Goal: Task Accomplishment & Management: Manage account settings

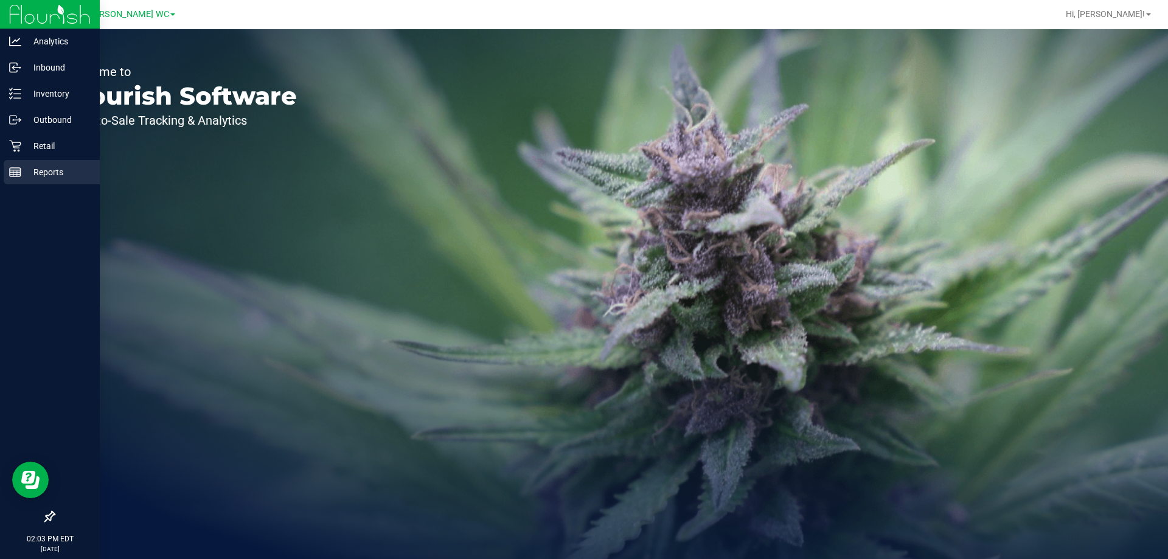
click at [17, 176] on line at bounding box center [17, 173] width 0 height 6
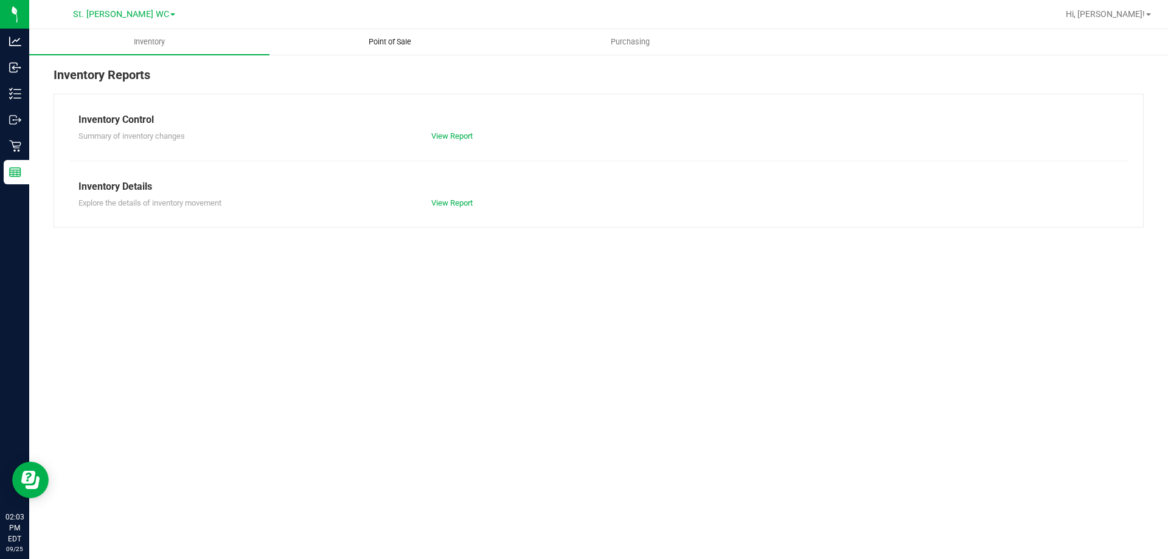
click at [406, 40] on span "Point of Sale" at bounding box center [389, 42] width 75 height 11
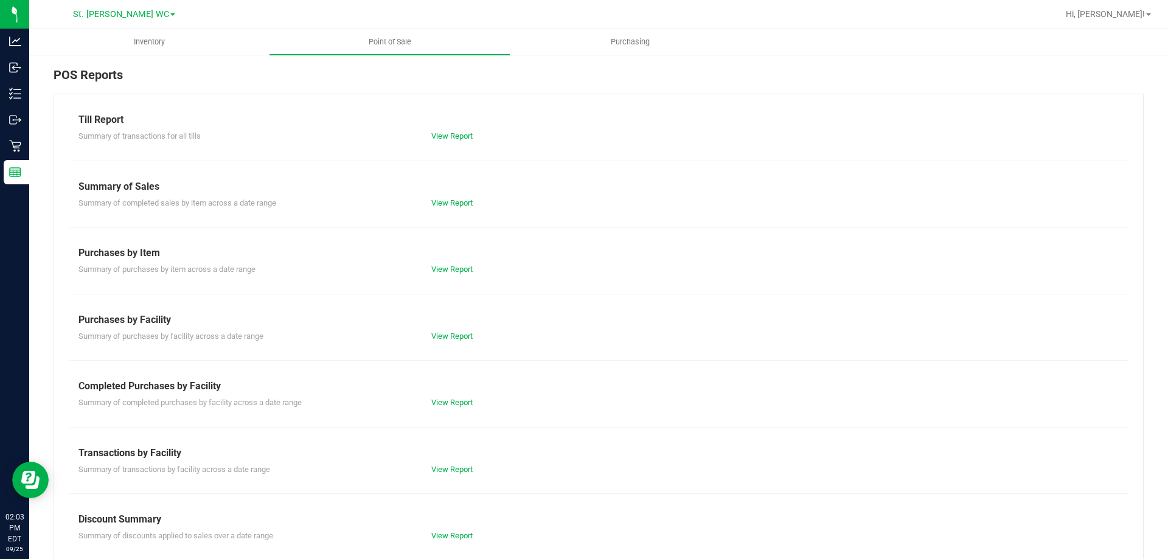
click at [450, 144] on div "Till Report Summary of transactions for all tills View Report Summary of Sales …" at bounding box center [599, 361] width 1090 height 534
click at [459, 135] on link "View Report" at bounding box center [451, 135] width 41 height 9
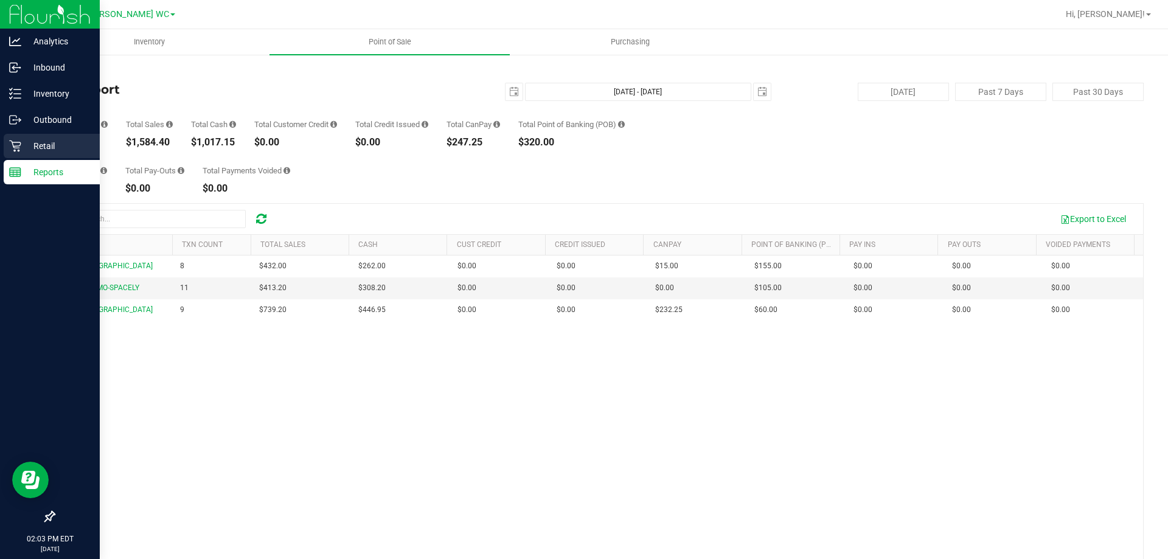
click at [29, 140] on p "Retail" at bounding box center [57, 146] width 73 height 15
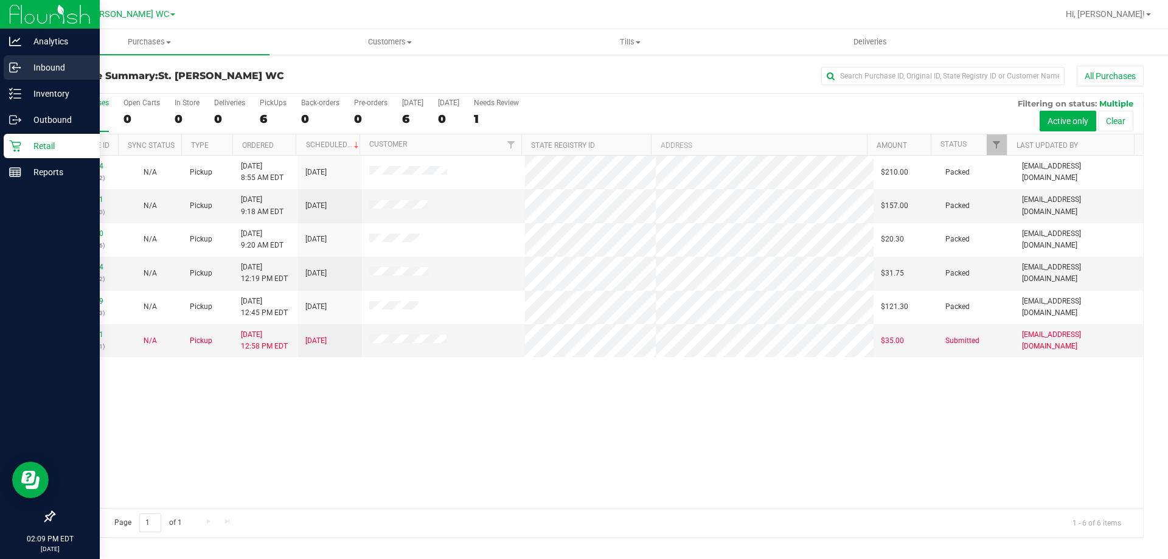
click at [65, 61] on p "Inbound" at bounding box center [57, 67] width 73 height 15
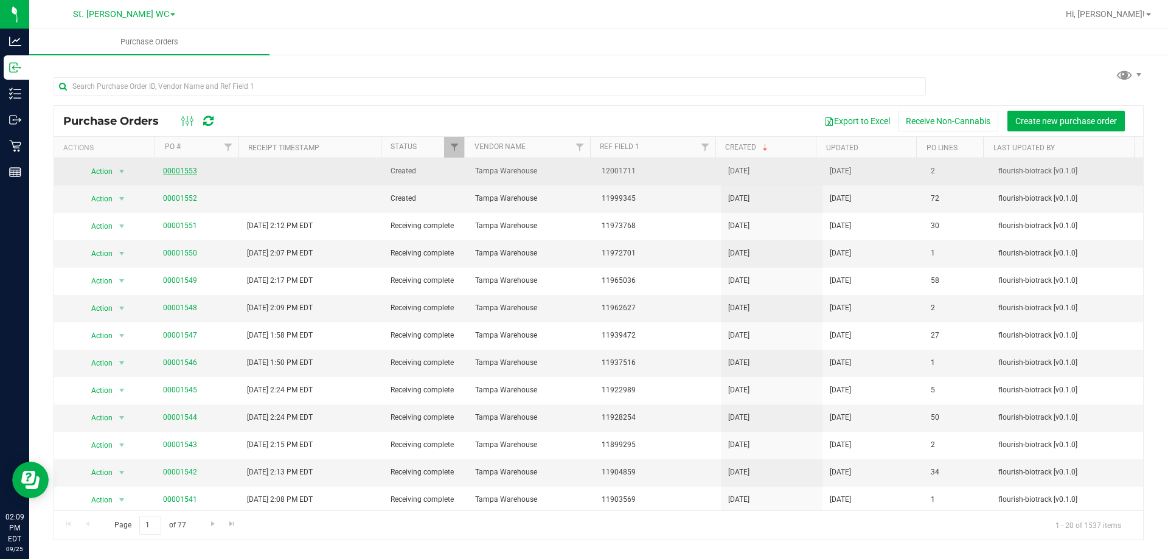
click at [184, 172] on link "00001553" at bounding box center [180, 171] width 34 height 9
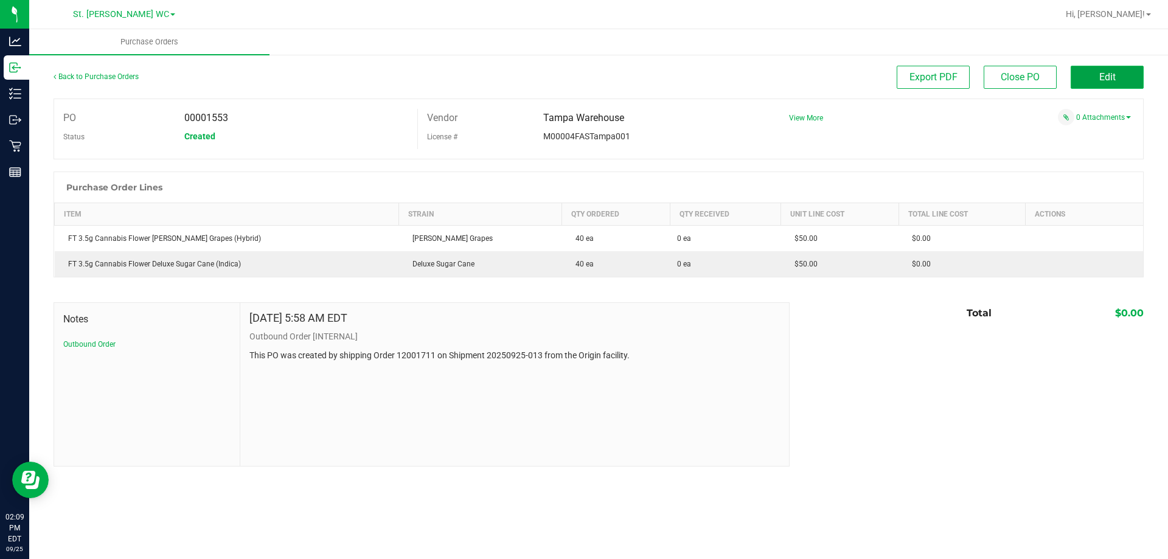
click at [1100, 72] on span "Edit" at bounding box center [1108, 77] width 16 height 12
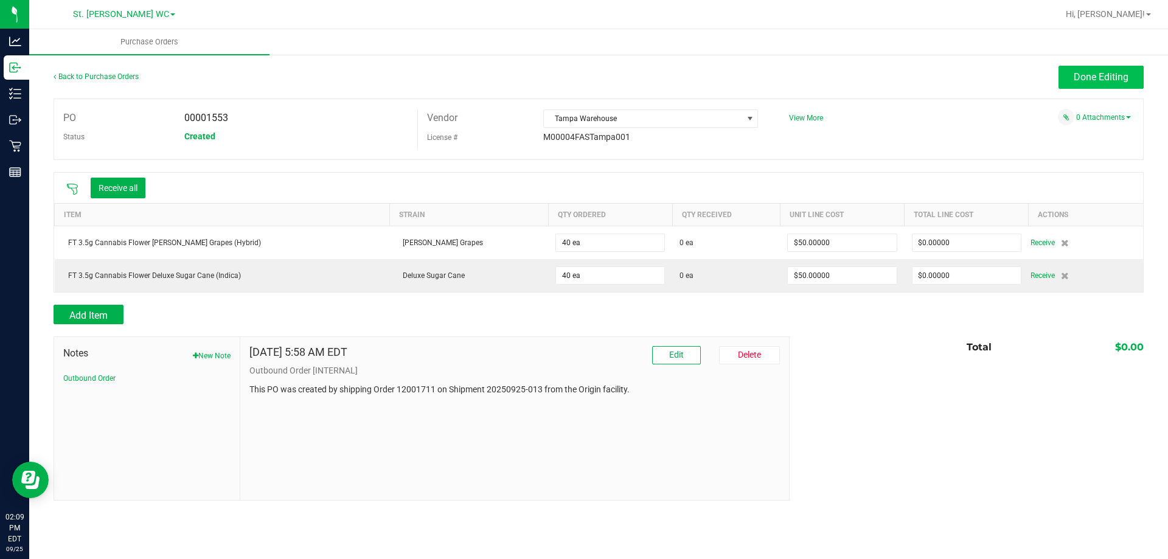
click at [1087, 88] on button "Done Editing" at bounding box center [1101, 77] width 85 height 23
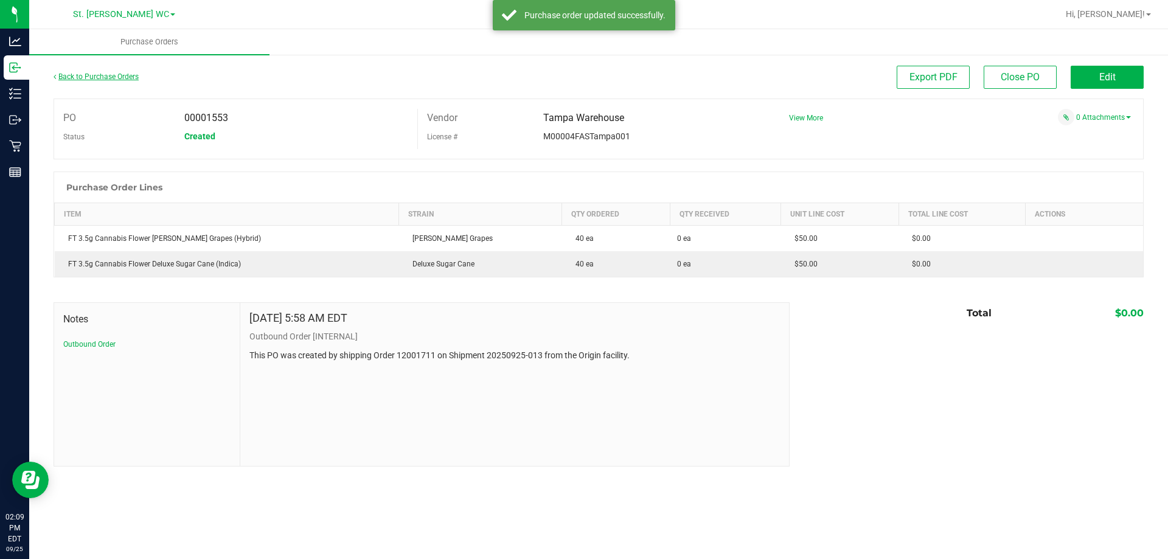
click at [103, 75] on link "Back to Purchase Orders" at bounding box center [96, 76] width 85 height 9
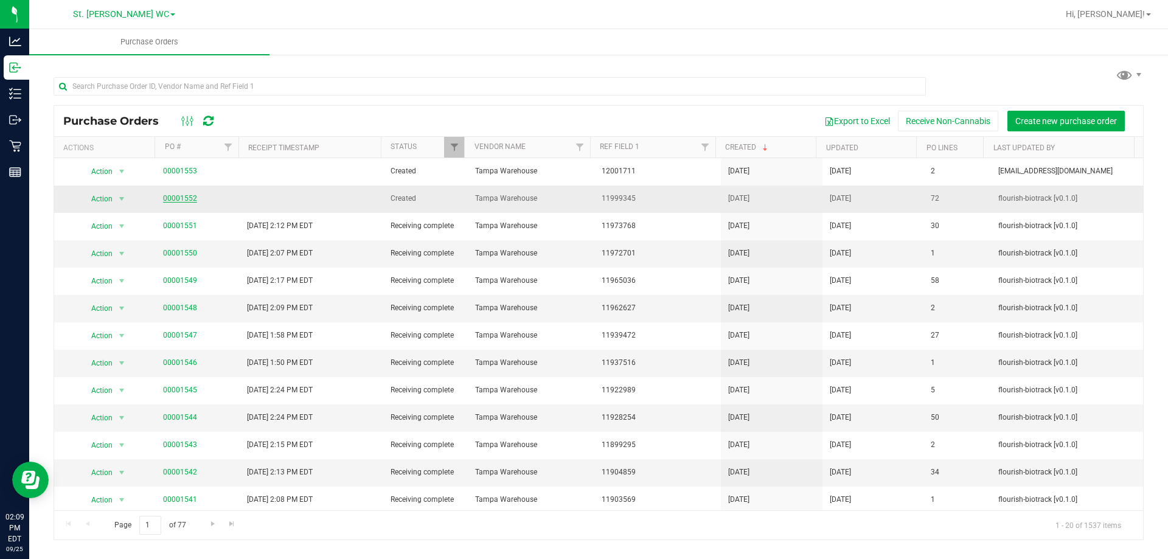
click at [183, 198] on link "00001552" at bounding box center [180, 198] width 34 height 9
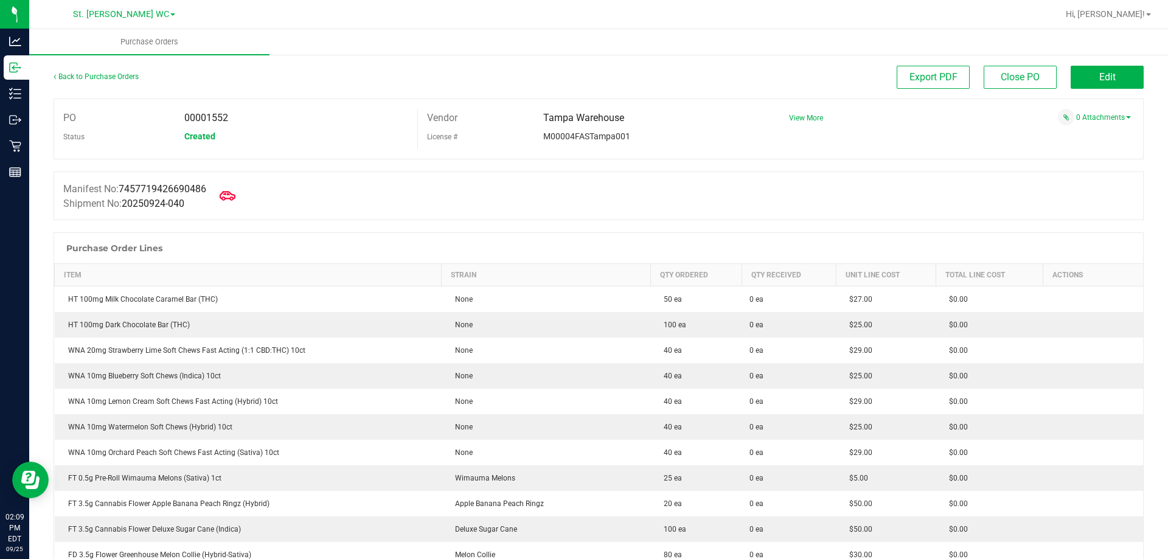
click at [231, 186] on span at bounding box center [227, 196] width 27 height 27
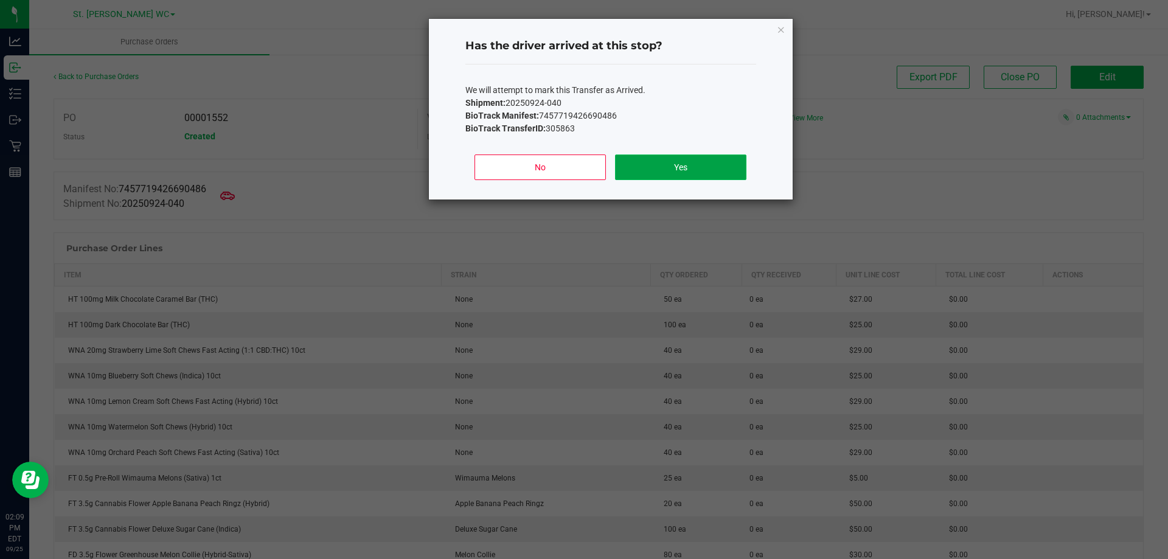
click at [685, 169] on button "Yes" at bounding box center [680, 168] width 131 height 26
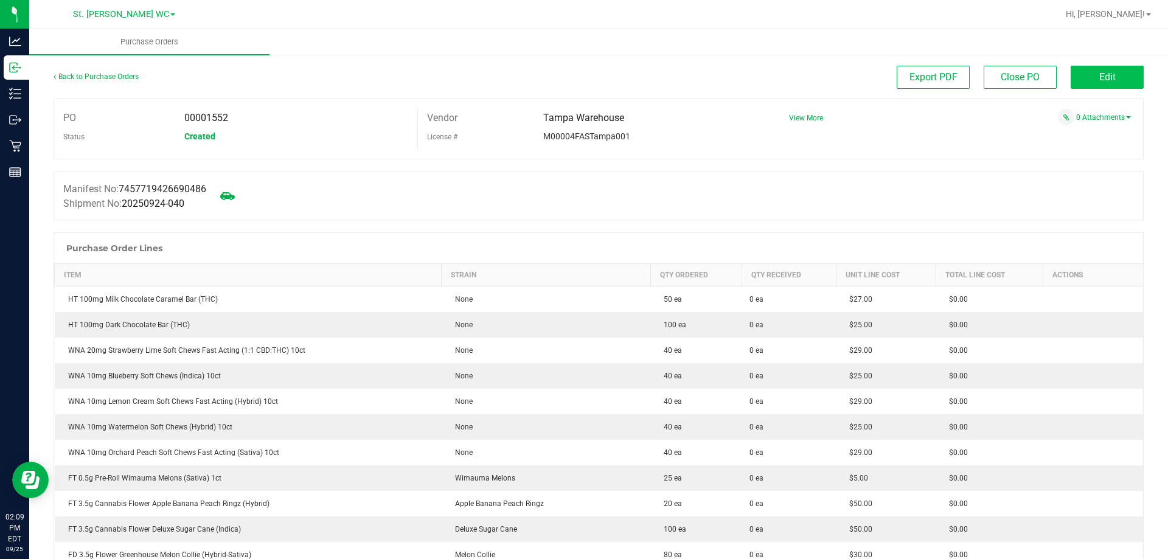
click at [1100, 80] on span "Edit" at bounding box center [1108, 77] width 16 height 12
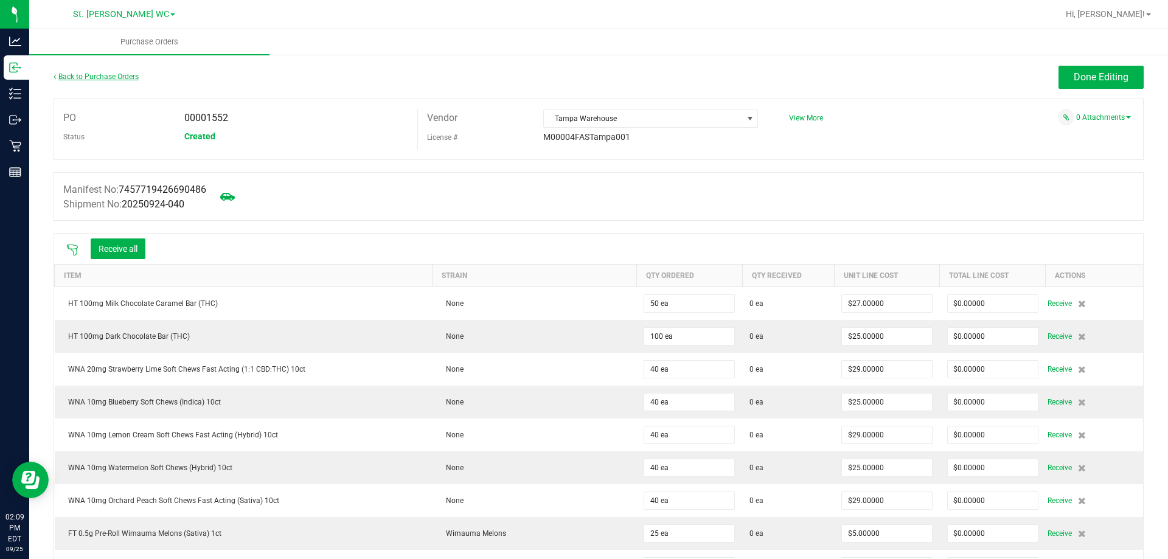
click at [104, 79] on link "Back to Purchase Orders" at bounding box center [96, 76] width 85 height 9
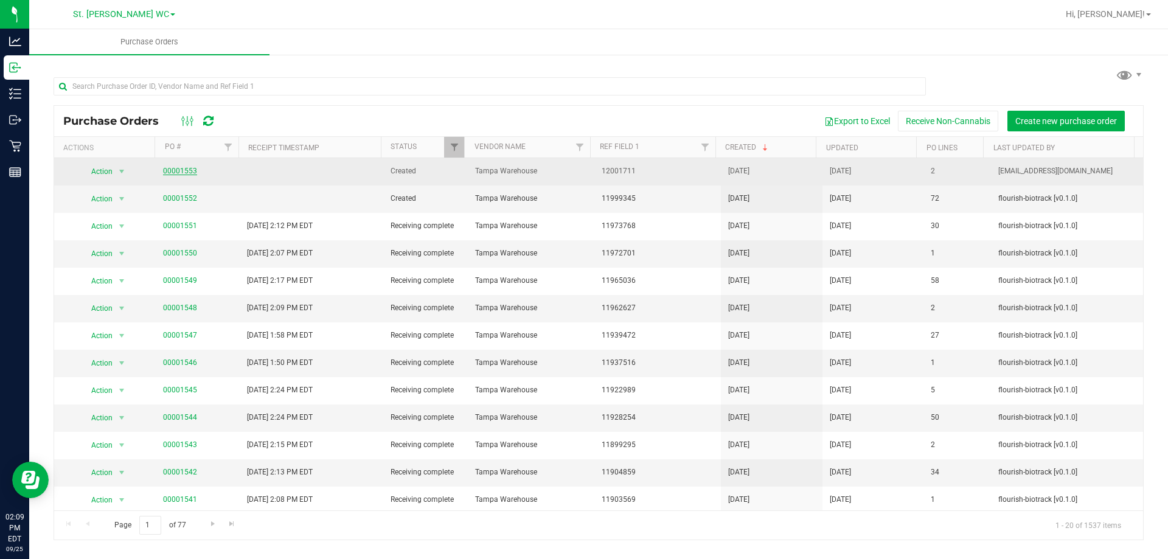
click at [176, 175] on link "00001553" at bounding box center [180, 171] width 34 height 9
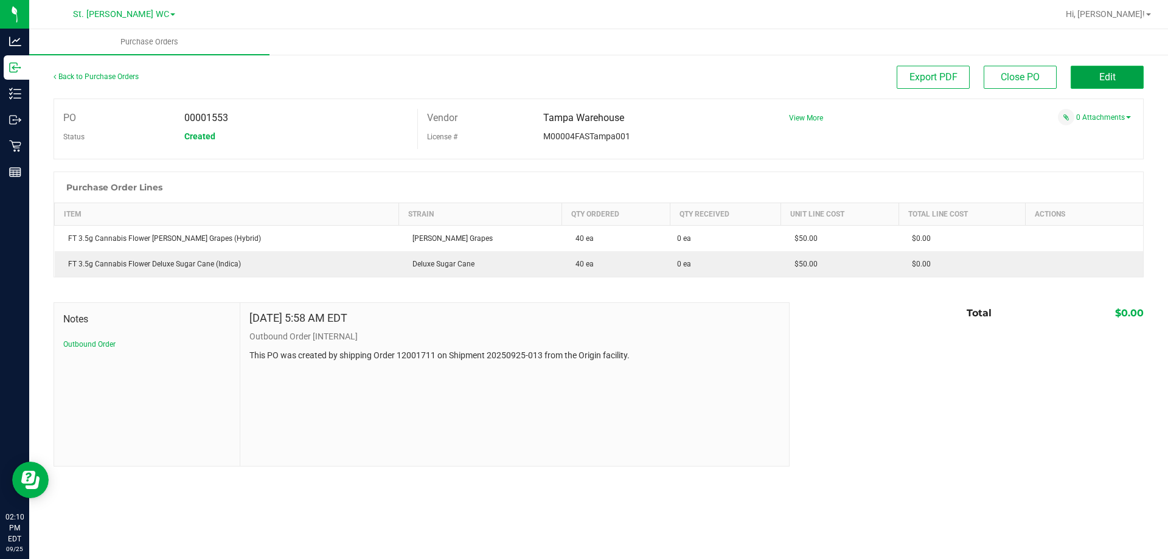
click at [1134, 85] on button "Edit" at bounding box center [1107, 77] width 73 height 23
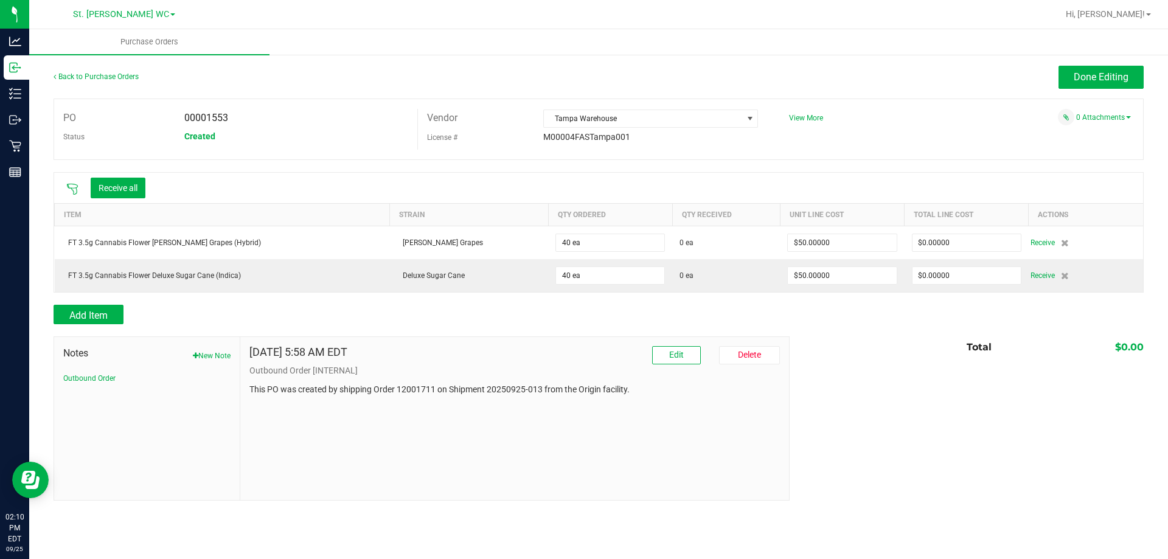
click at [69, 189] on icon at bounding box center [72, 189] width 12 height 12
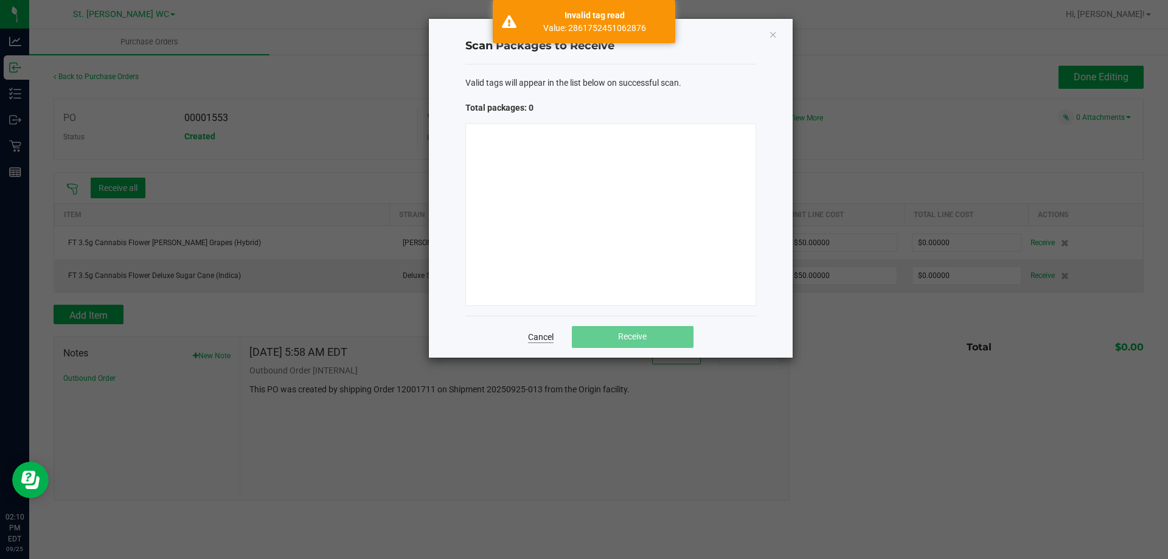
click at [545, 342] on link "Cancel" at bounding box center [541, 337] width 26 height 12
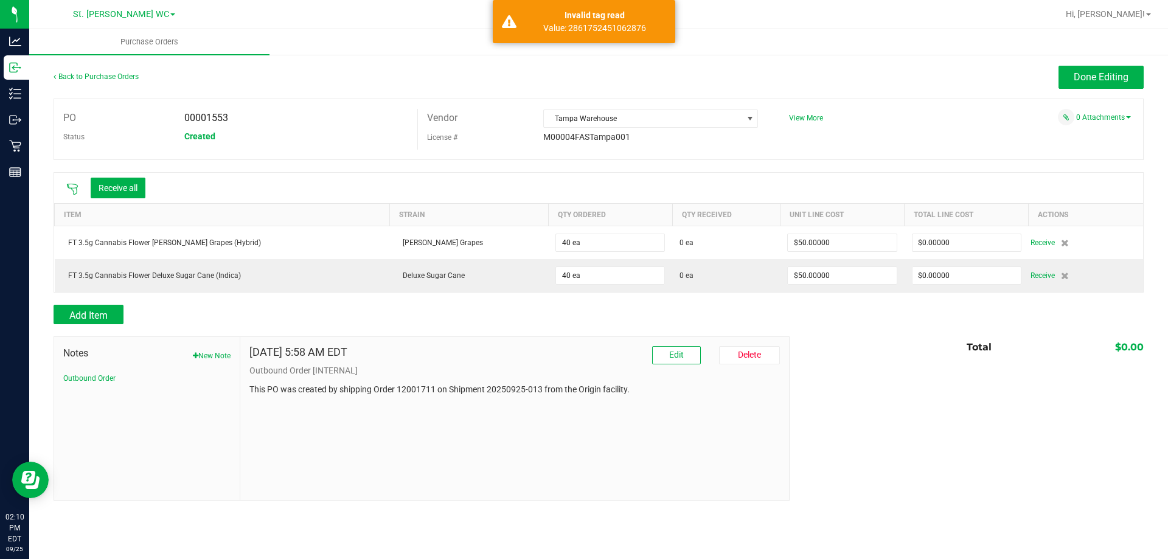
click at [117, 182] on button "Receive all" at bounding box center [118, 188] width 55 height 21
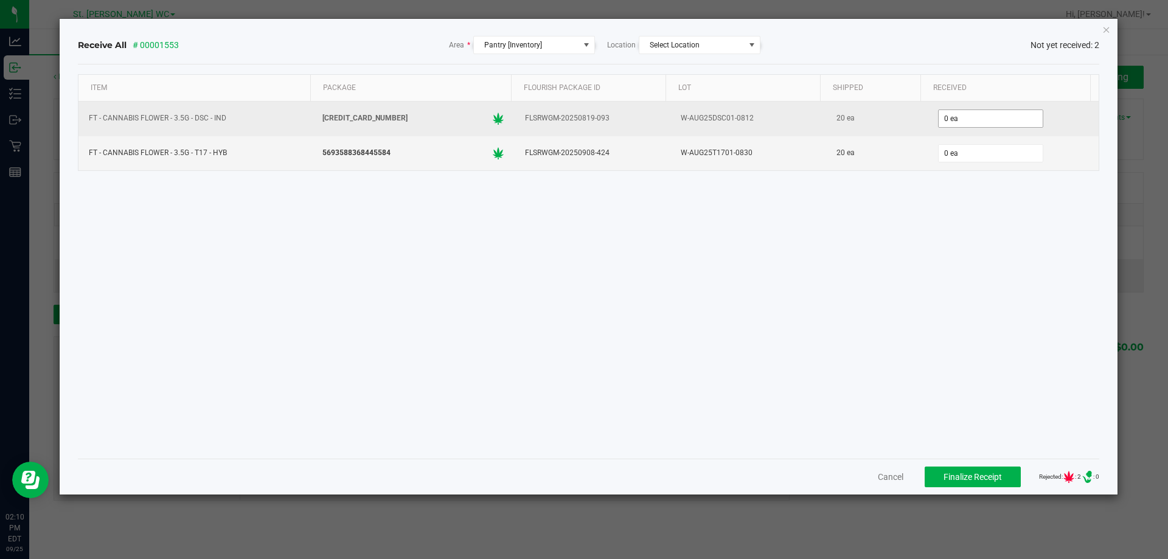
click at [1001, 119] on input "0 ea" at bounding box center [991, 118] width 104 height 17
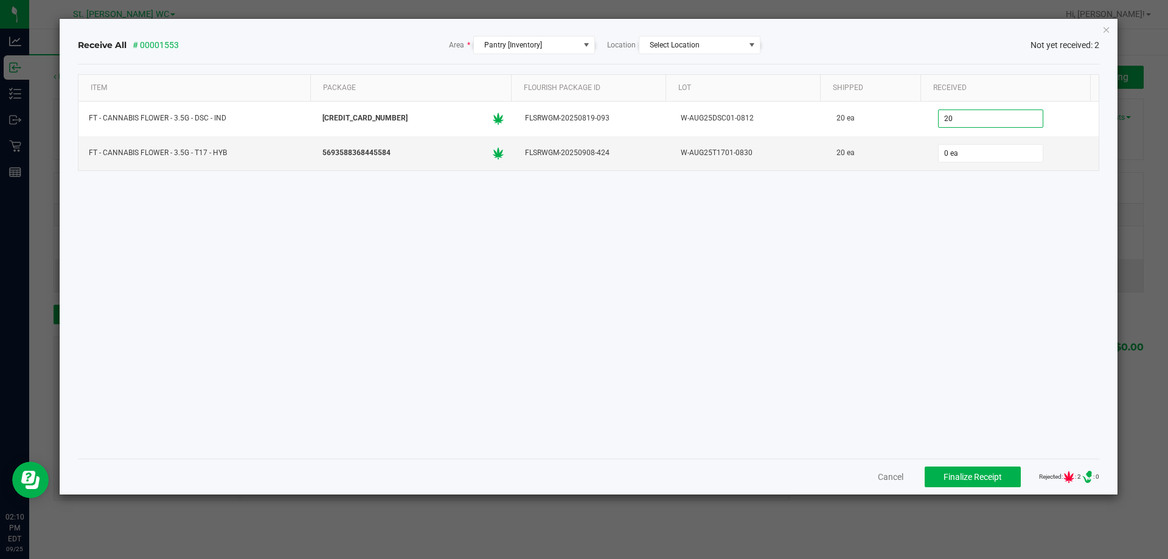
click at [921, 275] on div "Item Package Flourish Package ID Lot Shipped Received FT - CANNABIS FLOWER - 3.…" at bounding box center [589, 261] width 1022 height 375
type input "20 ea"
click at [982, 157] on input "0 ea" at bounding box center [991, 153] width 104 height 17
click at [730, 371] on div "Item Package Flourish Package ID Lot Shipped Received FT - CANNABIS FLOWER - 3.…" at bounding box center [589, 261] width 1022 height 375
type input "20 ea"
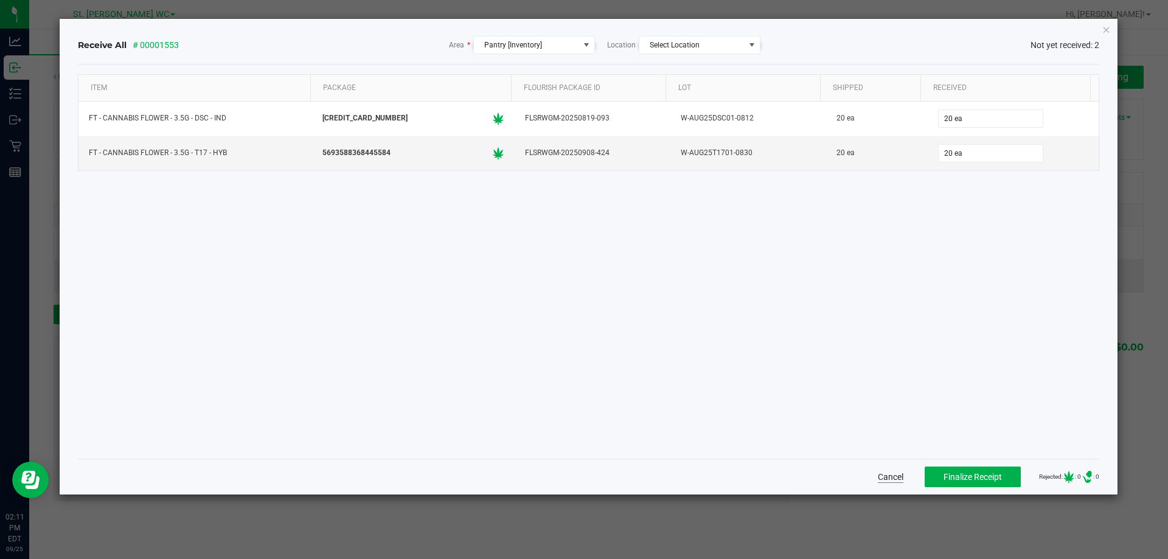
click at [880, 477] on button "Cancel" at bounding box center [891, 477] width 26 height 12
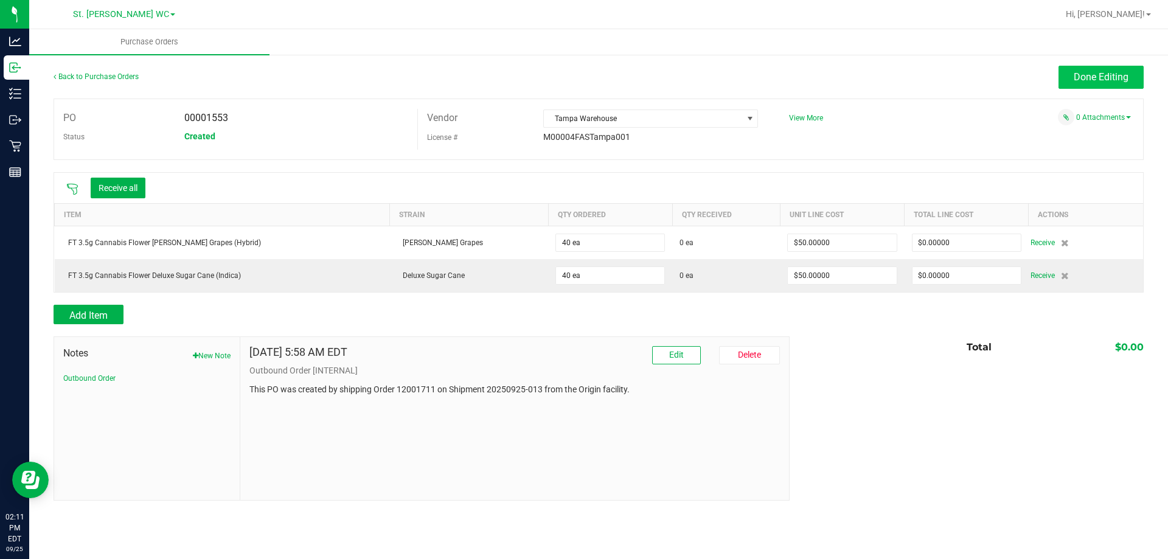
click at [1104, 72] on span "Done Editing" at bounding box center [1101, 77] width 55 height 12
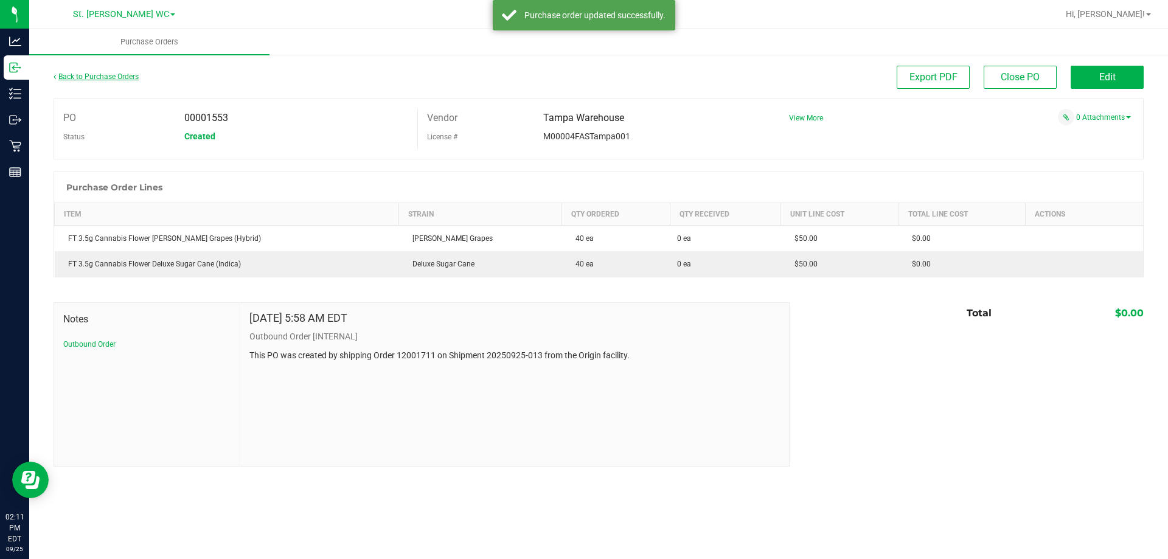
click at [101, 75] on link "Back to Purchase Orders" at bounding box center [96, 76] width 85 height 9
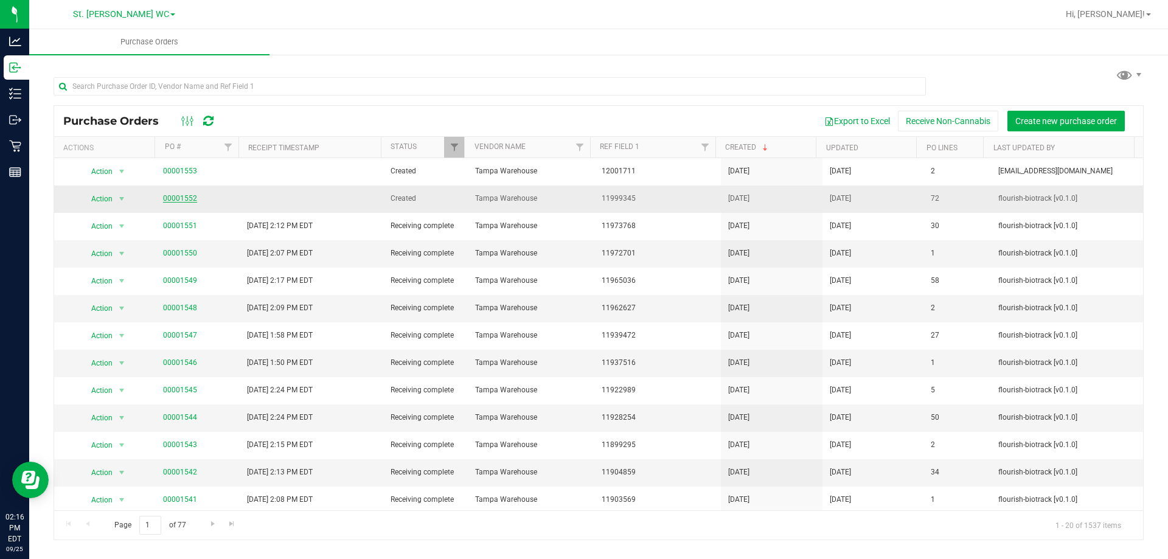
click at [180, 197] on link "00001552" at bounding box center [180, 198] width 34 height 9
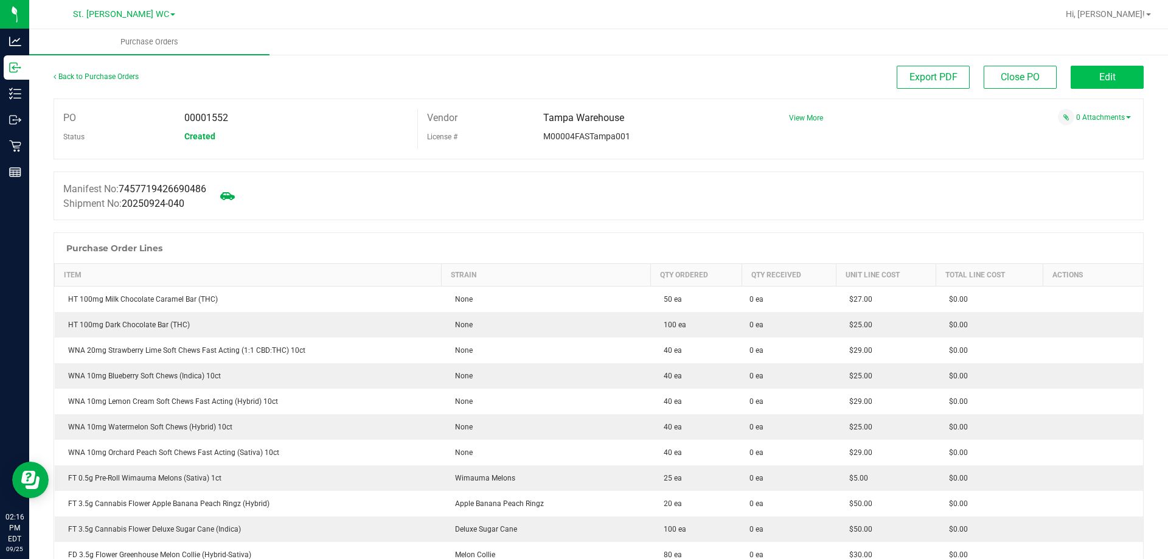
click at [1120, 80] on button "Edit" at bounding box center [1107, 77] width 73 height 23
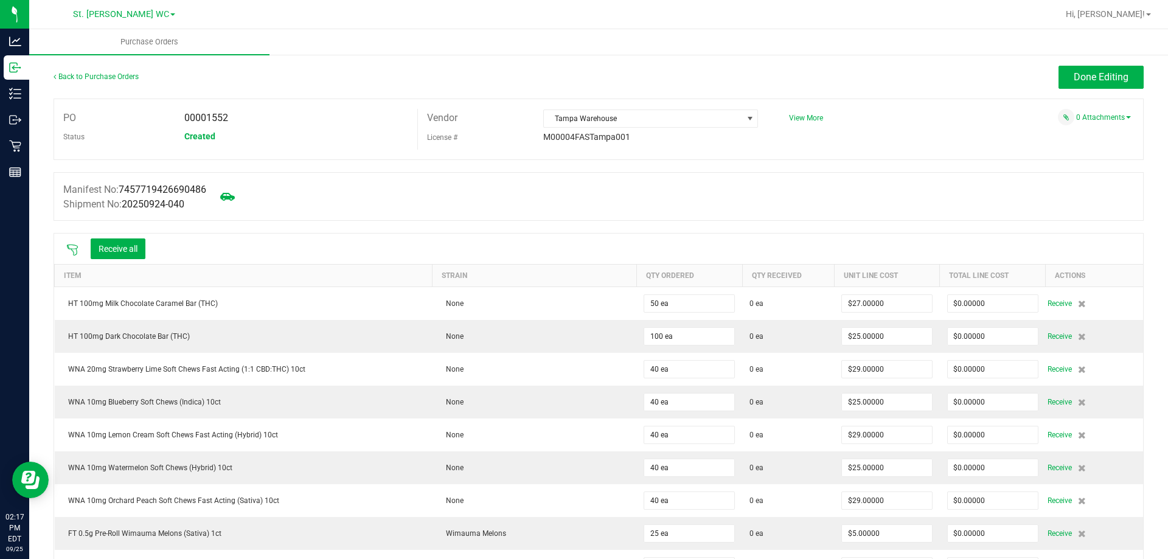
click at [76, 246] on icon at bounding box center [72, 250] width 12 height 12
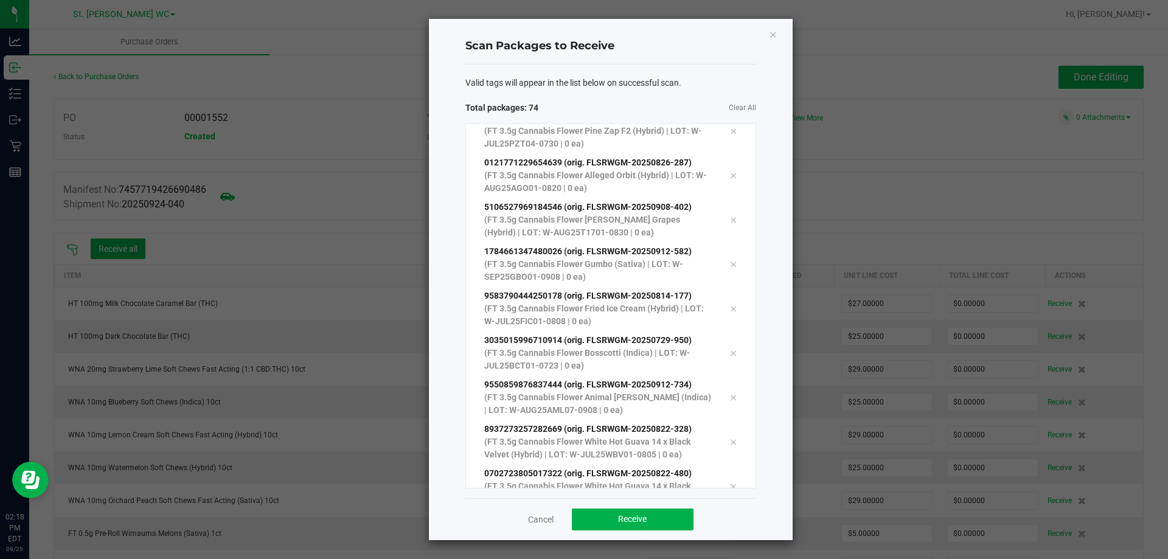
scroll to position [2966, 0]
click at [619, 523] on span "Receive" at bounding box center [632, 519] width 29 height 10
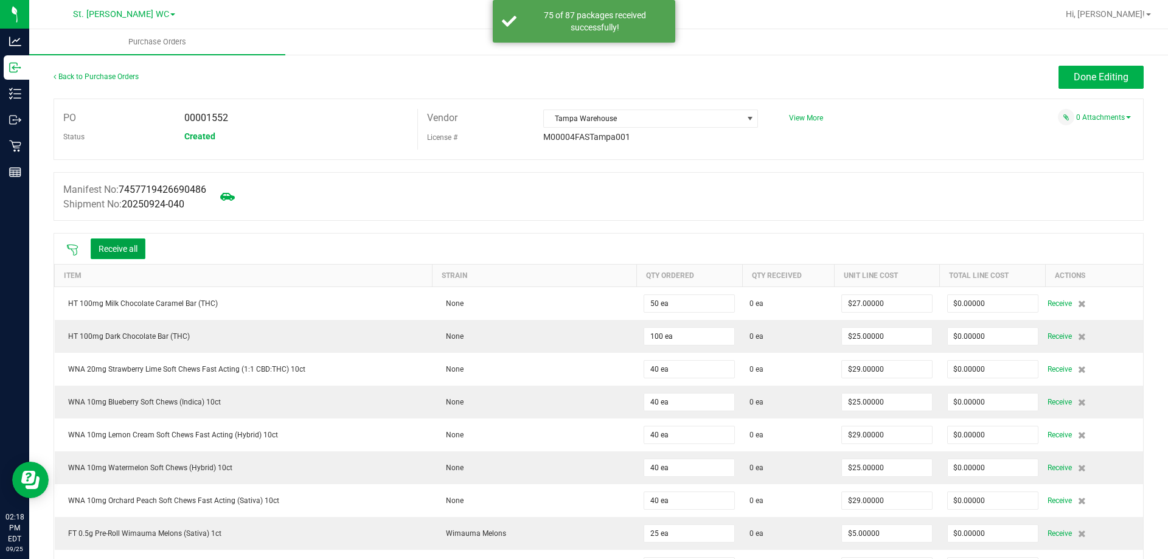
click at [124, 243] on button "Receive all" at bounding box center [118, 249] width 55 height 21
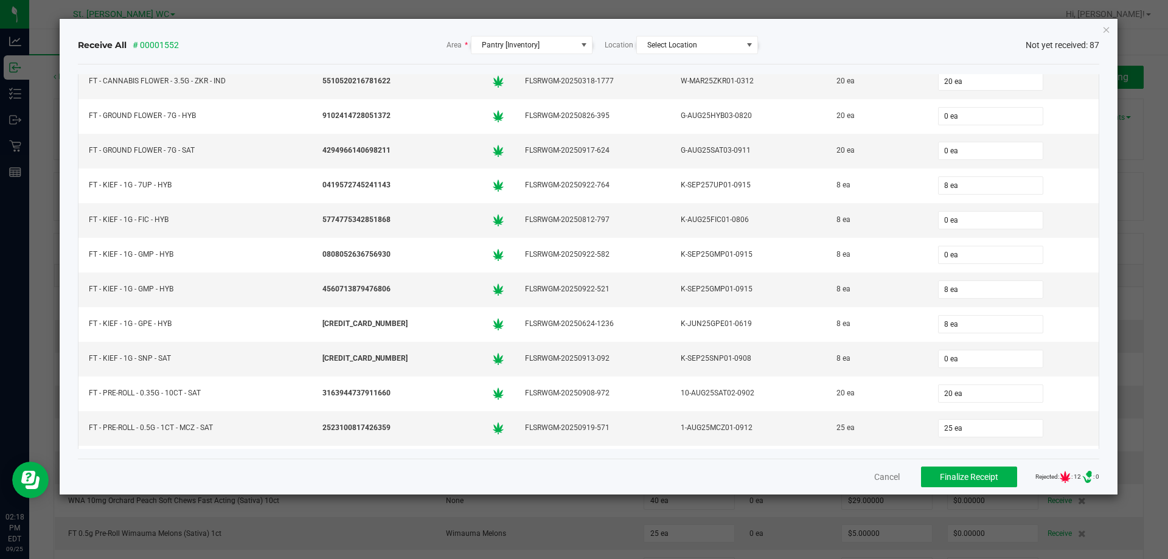
scroll to position [913, 0]
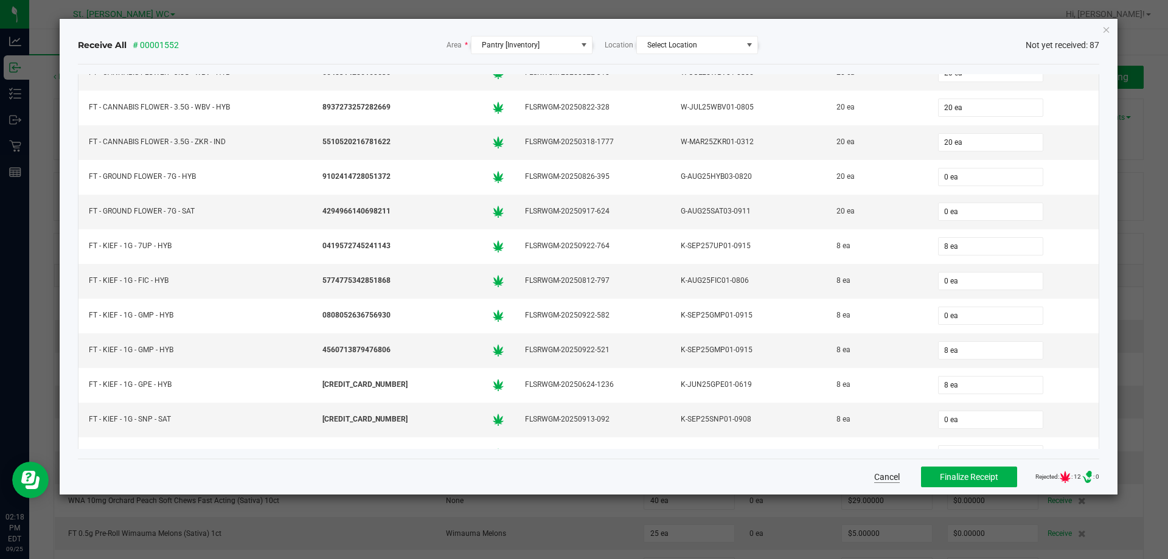
click at [874, 476] on button "Cancel" at bounding box center [887, 477] width 26 height 12
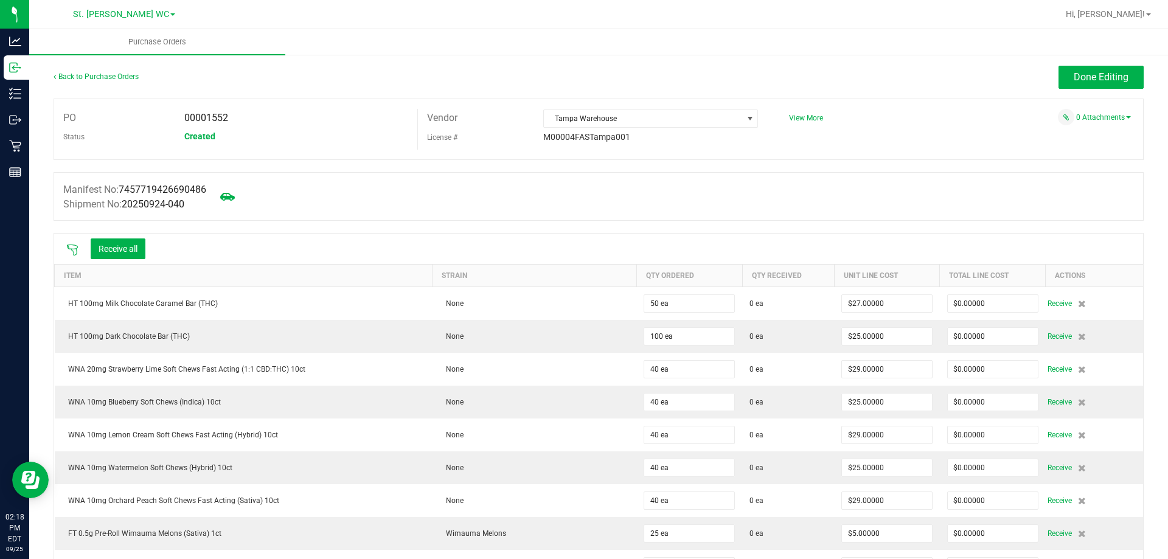
drag, startPoint x: 47, startPoint y: 260, endPoint x: 90, endPoint y: 224, distance: 56.1
click at [71, 245] on icon at bounding box center [72, 250] width 12 height 12
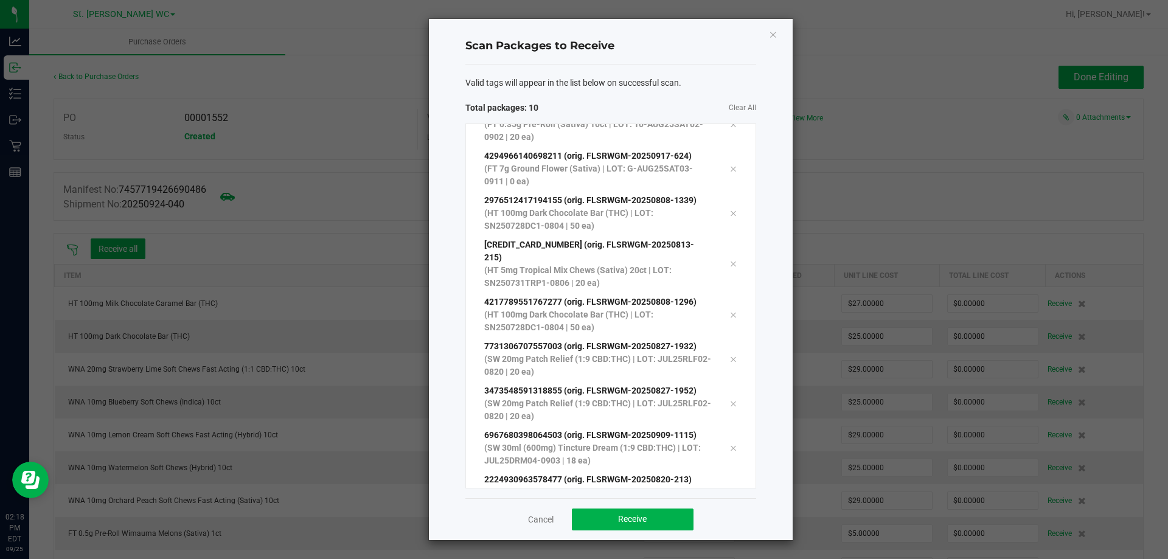
scroll to position [111, 0]
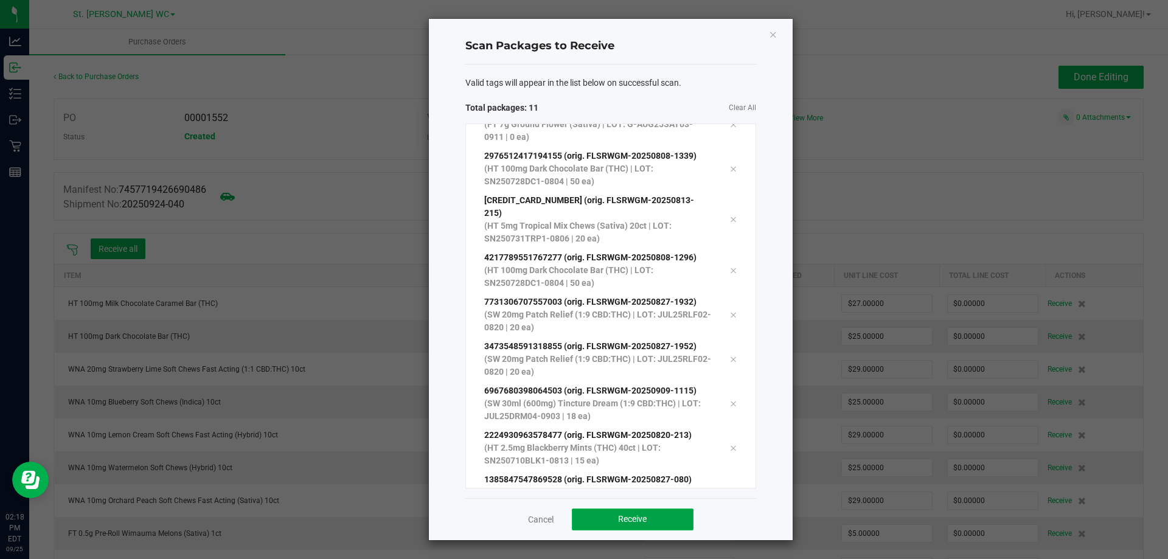
click at [622, 527] on button "Receive" at bounding box center [633, 520] width 122 height 22
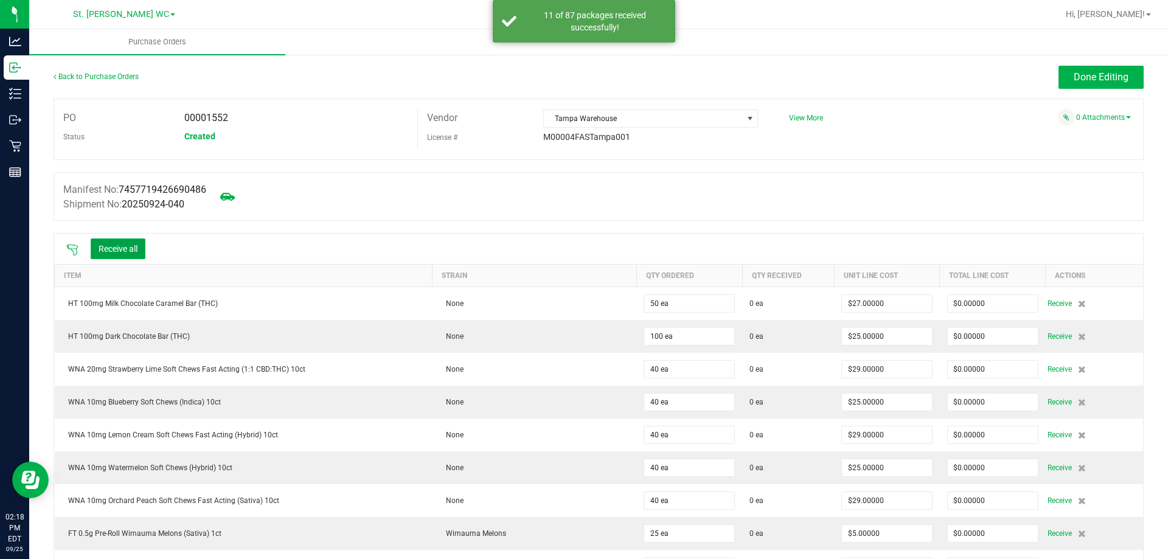
click at [142, 246] on button "Receive all" at bounding box center [118, 249] width 55 height 21
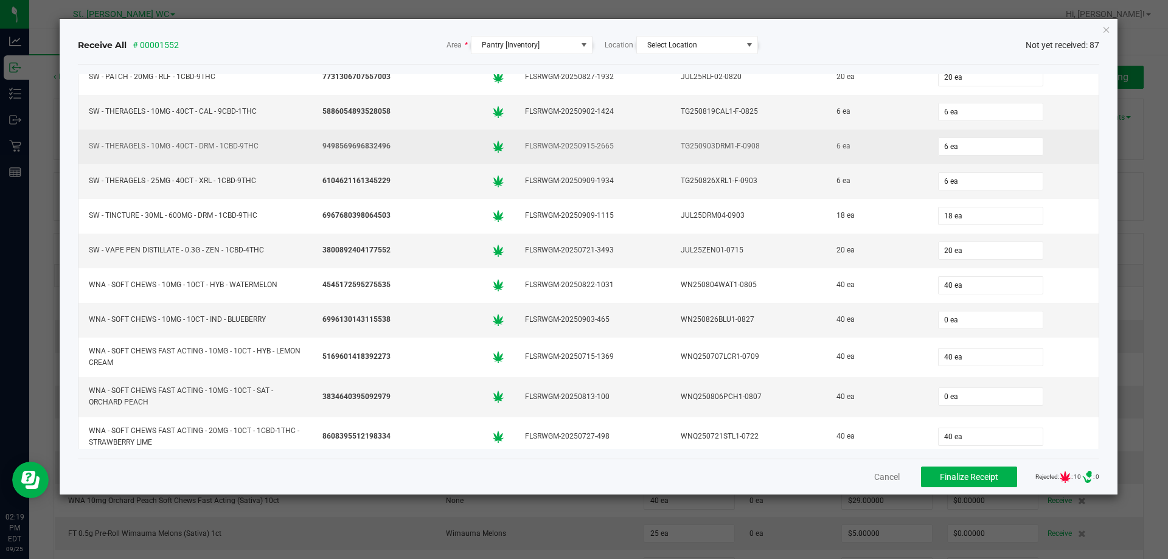
scroll to position [2685, 0]
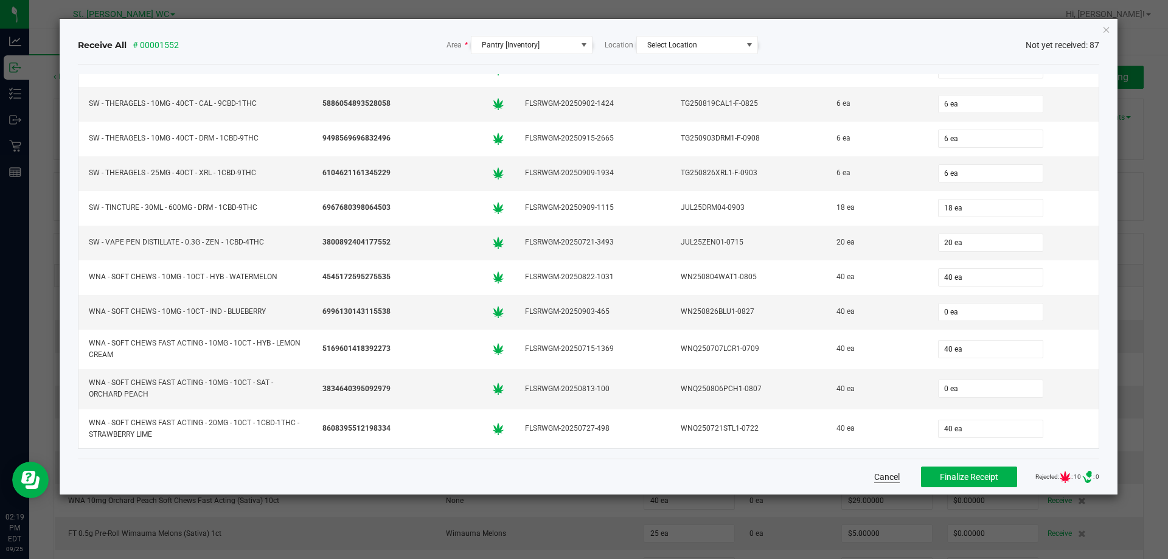
click at [882, 478] on button "Cancel" at bounding box center [887, 477] width 26 height 12
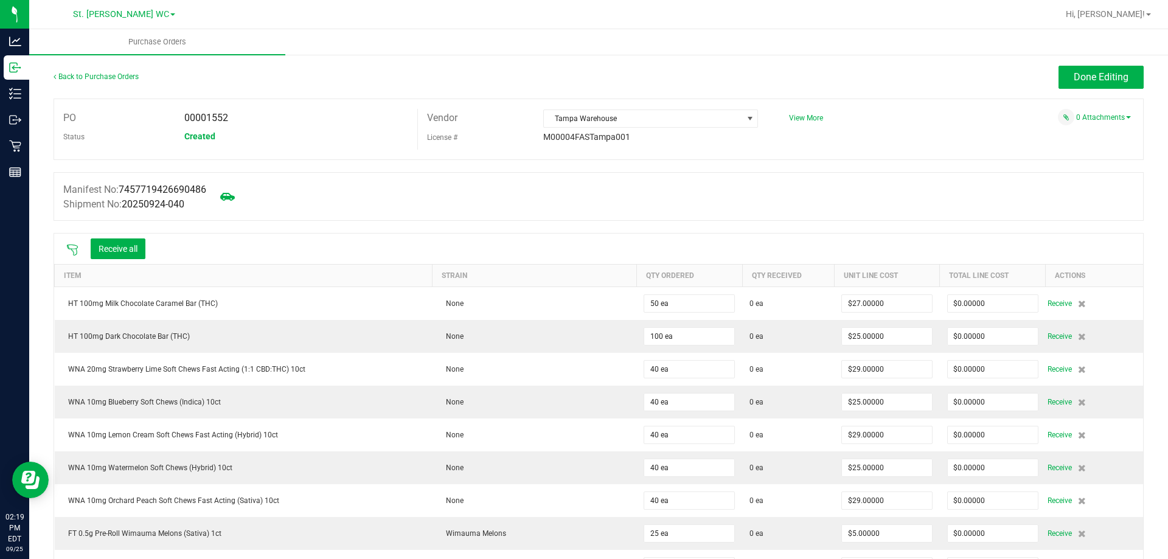
click at [77, 252] on icon at bounding box center [72, 250] width 12 height 12
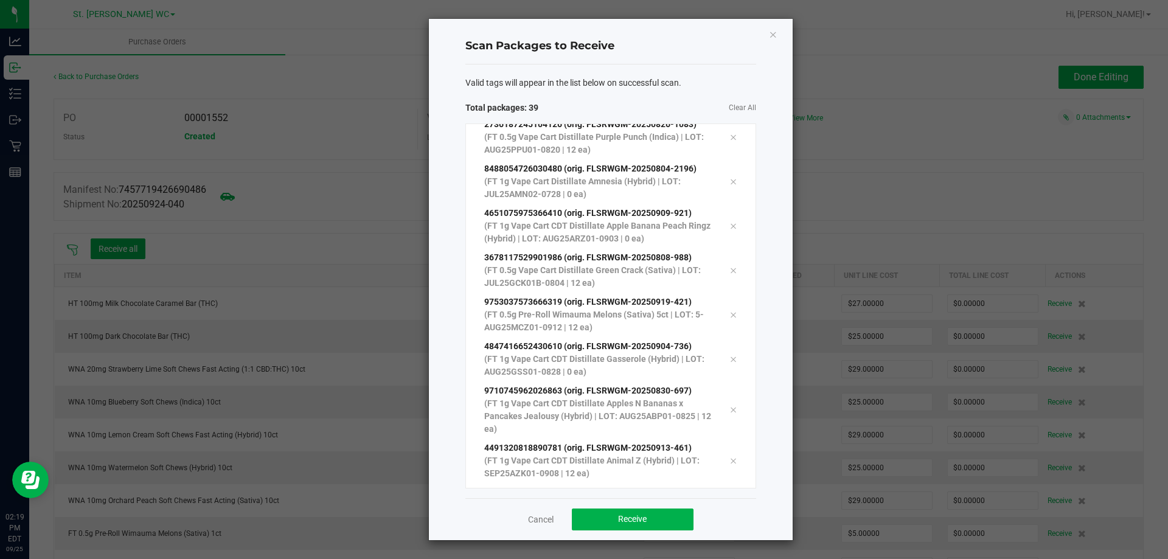
scroll to position [1367, 0]
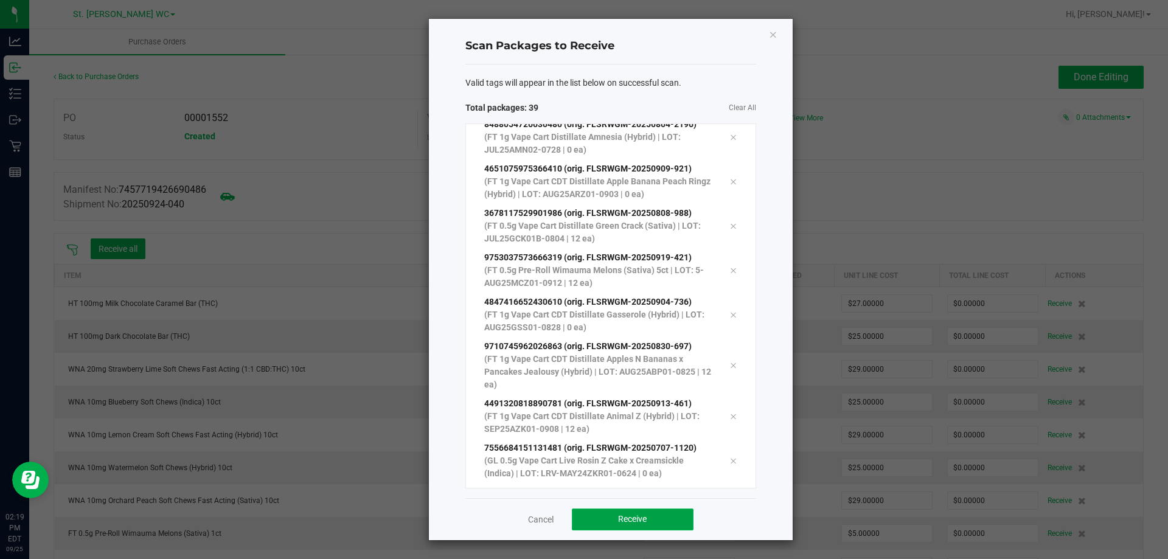
click at [604, 521] on button "Receive" at bounding box center [633, 520] width 122 height 22
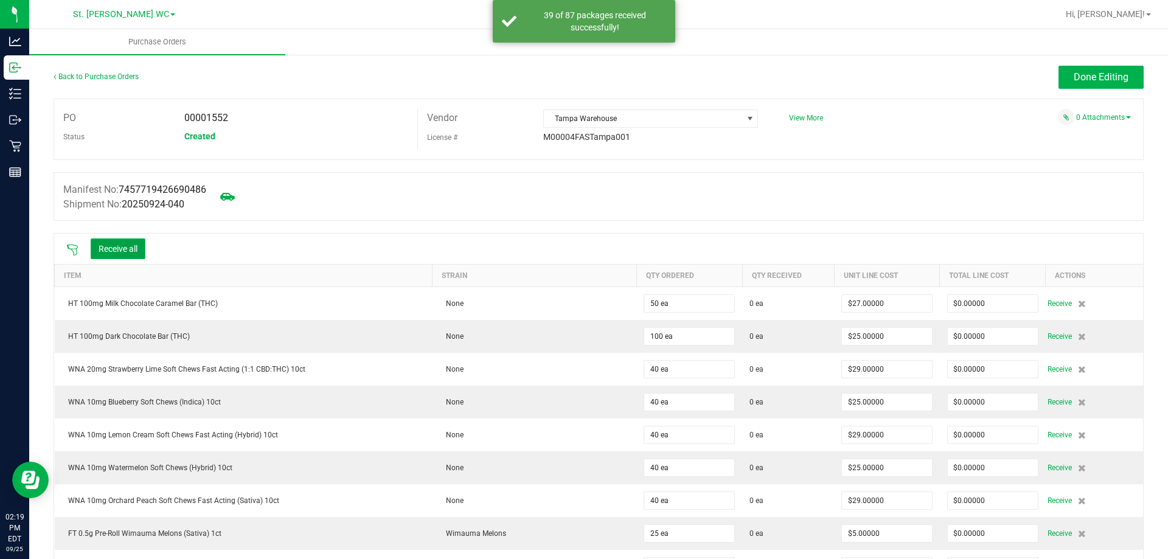
click at [128, 245] on button "Receive all" at bounding box center [118, 249] width 55 height 21
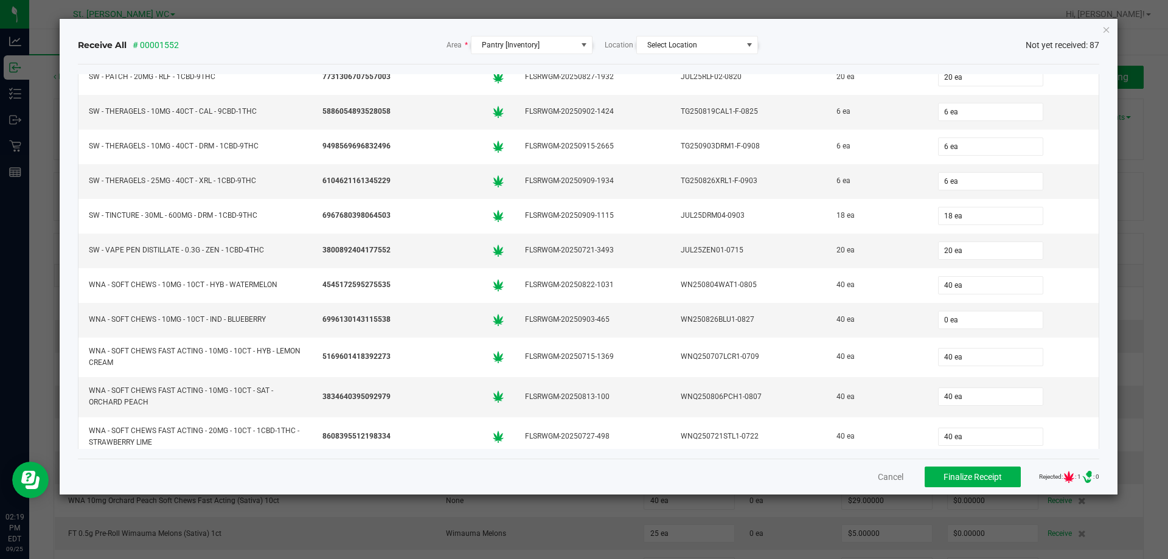
scroll to position [2685, 0]
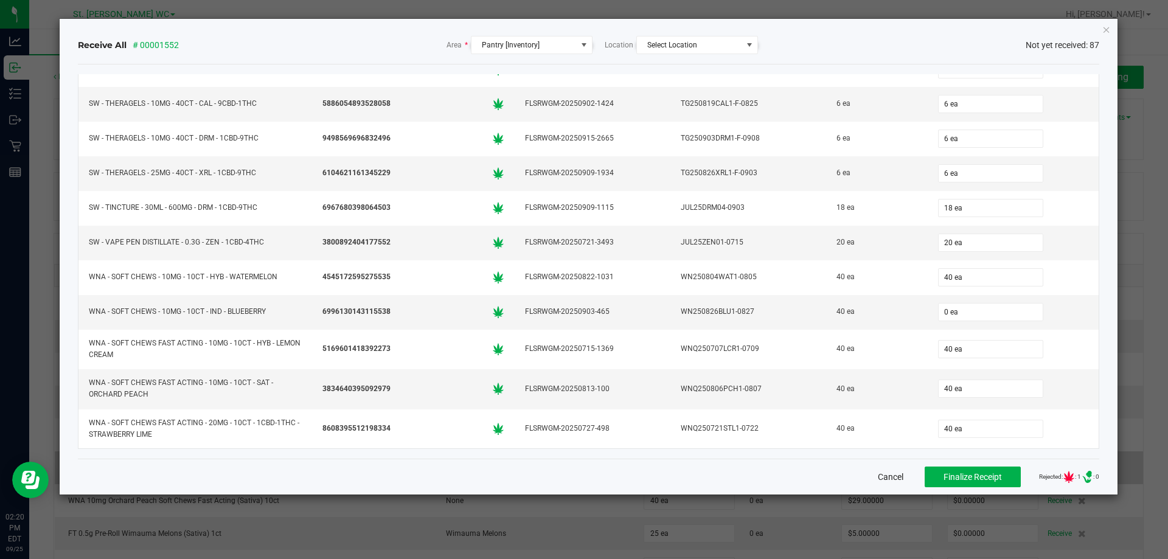
click at [882, 478] on button "Cancel" at bounding box center [891, 477] width 26 height 12
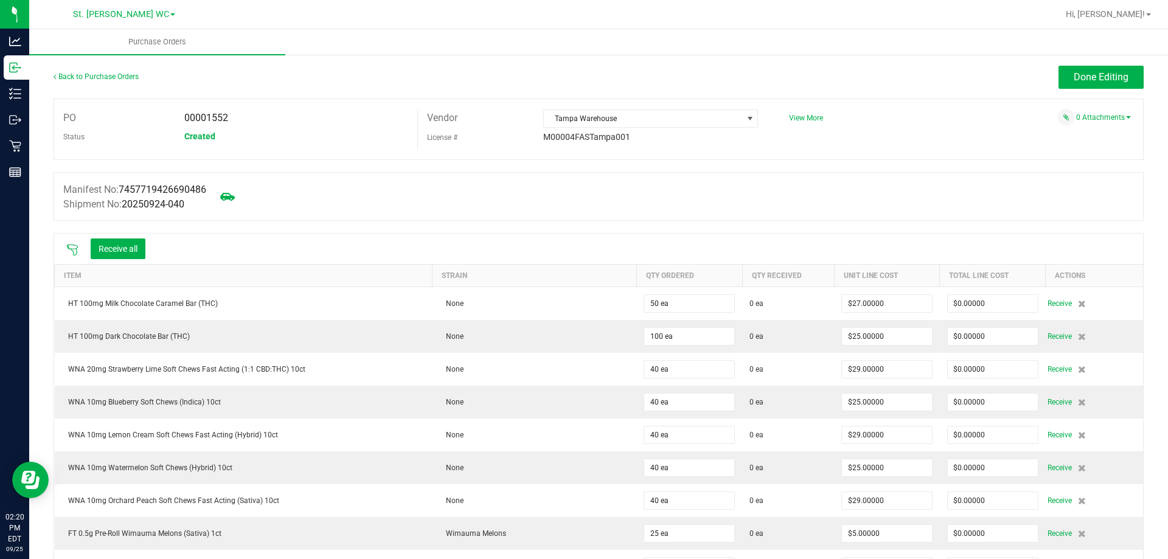
click at [77, 248] on icon at bounding box center [72, 250] width 11 height 11
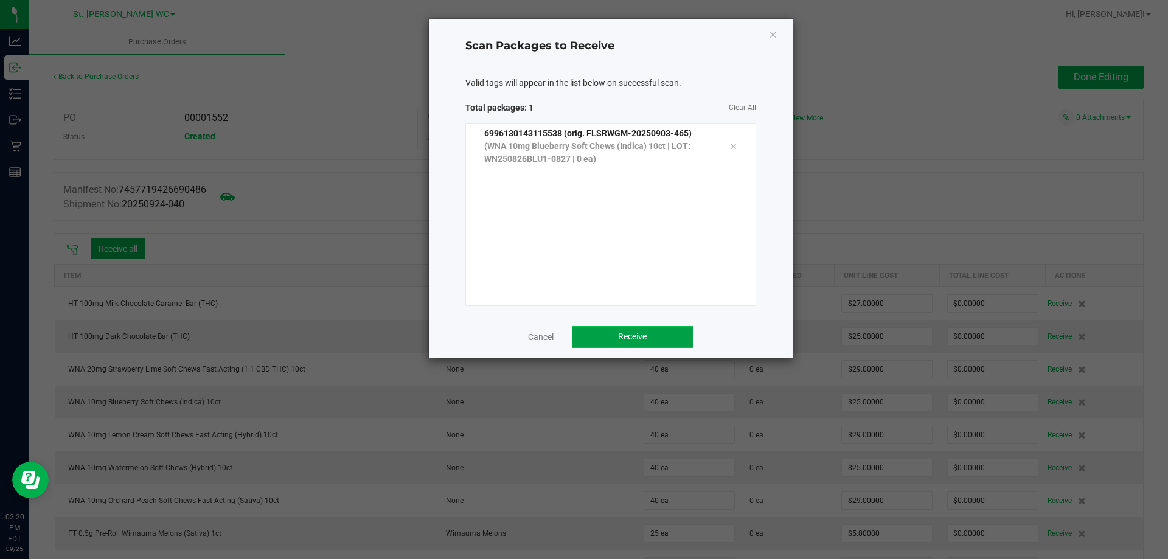
click at [647, 341] on button "Receive" at bounding box center [633, 337] width 122 height 22
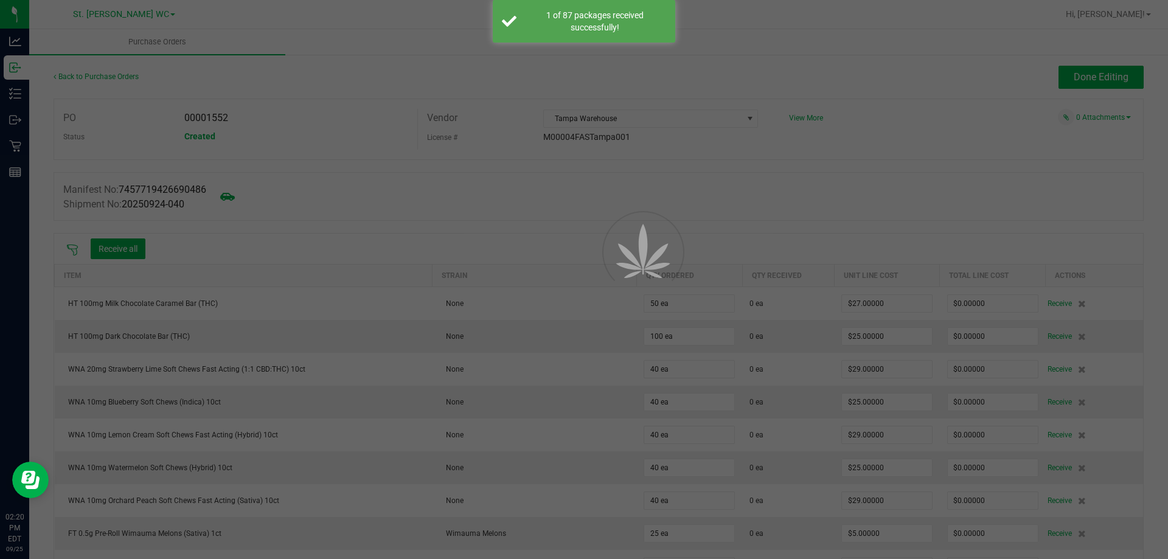
click at [121, 245] on div at bounding box center [584, 279] width 1168 height 559
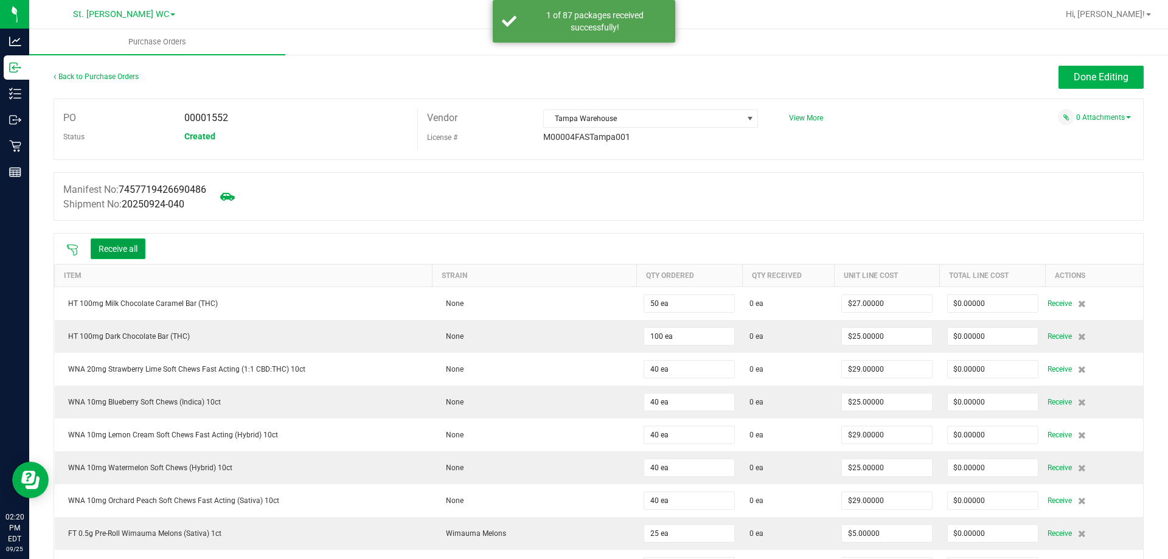
click at [125, 243] on button "Receive all" at bounding box center [118, 249] width 55 height 21
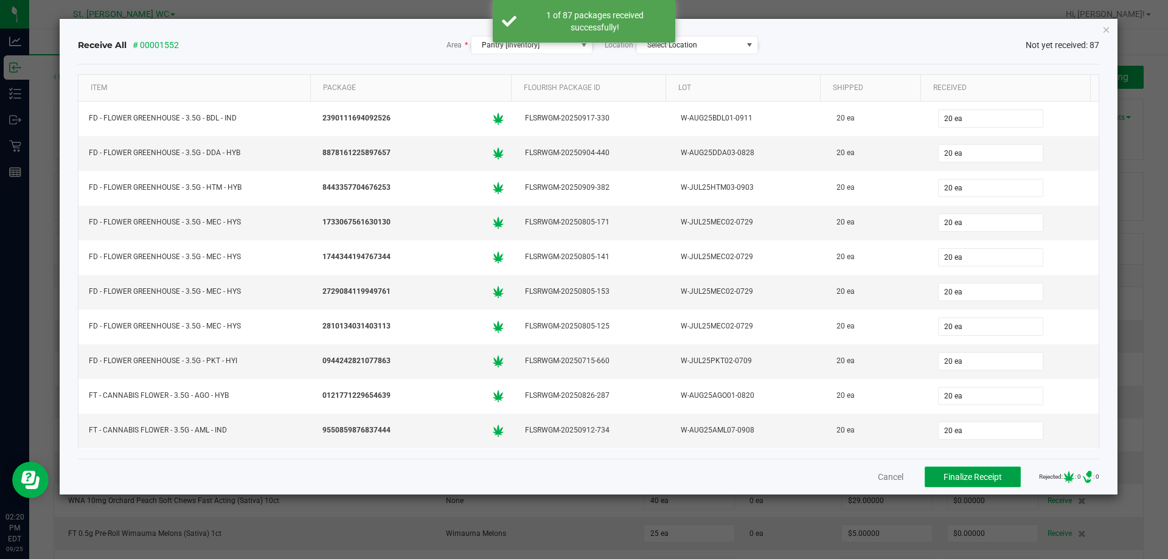
click at [952, 475] on span "Finalize Receipt" at bounding box center [973, 477] width 58 height 10
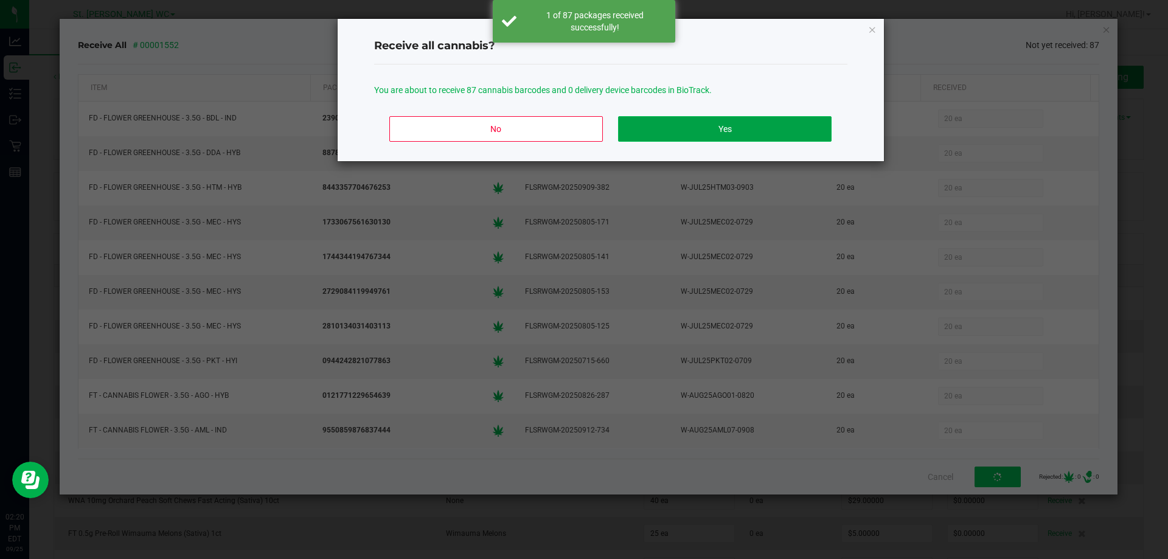
click at [682, 131] on button "Yes" at bounding box center [724, 129] width 213 height 26
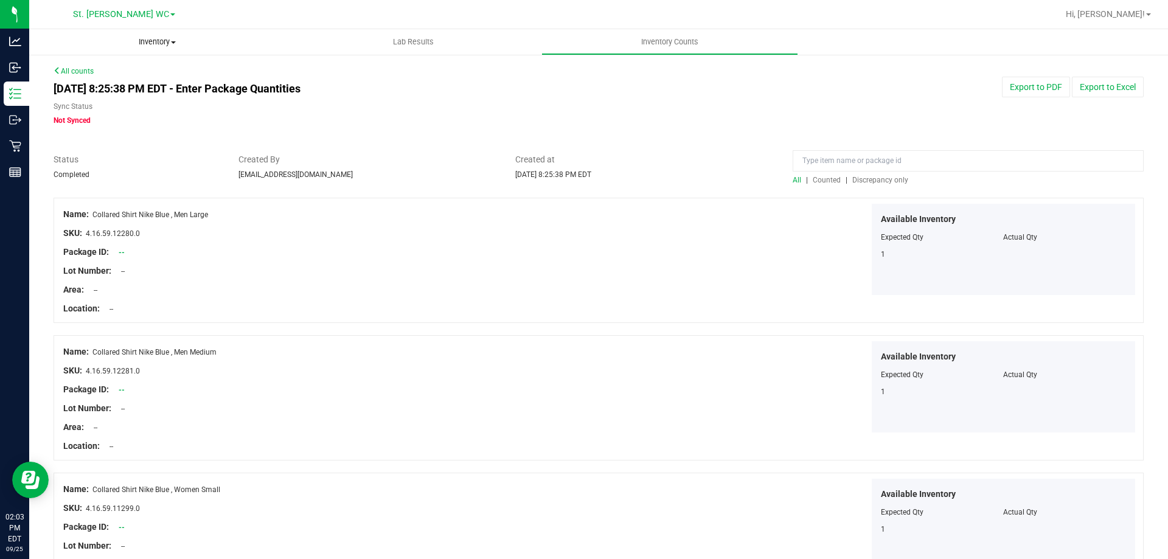
click at [162, 47] on span "Inventory" at bounding box center [157, 42] width 256 height 11
click at [130, 70] on li "All packages" at bounding box center [157, 73] width 256 height 15
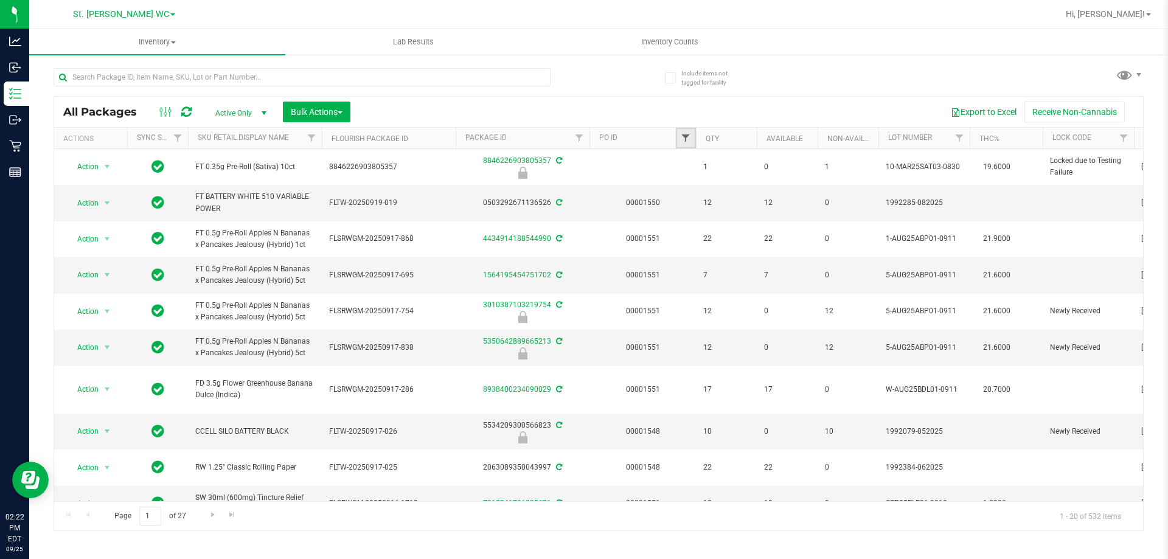
click at [685, 133] on span "Filter" at bounding box center [686, 138] width 10 height 10
type input "1552"
click at [683, 184] on button "Filter" at bounding box center [712, 197] width 58 height 27
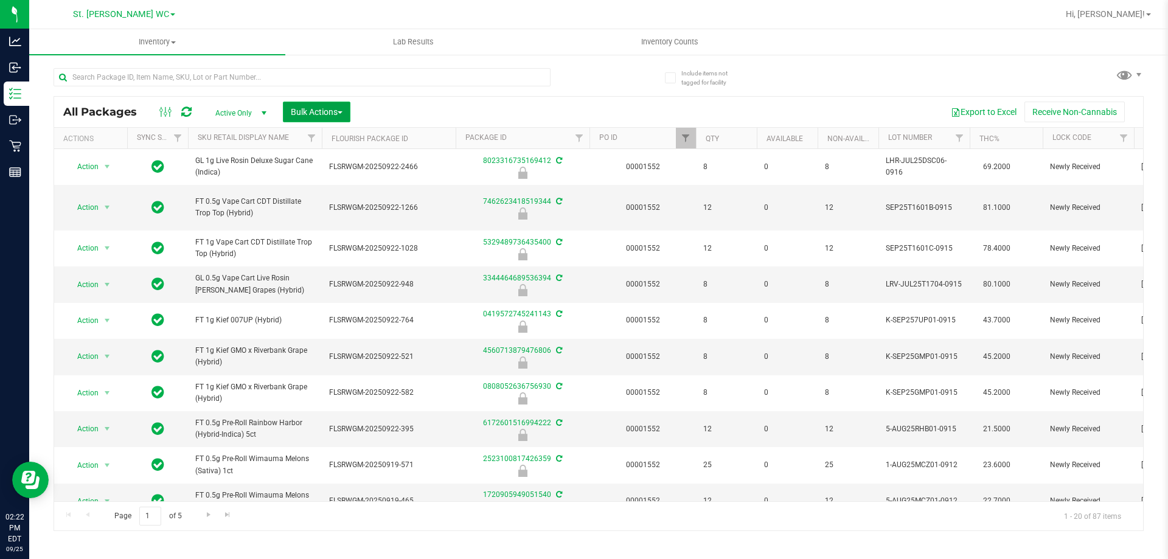
click at [305, 105] on button "Bulk Actions" at bounding box center [317, 112] width 68 height 21
click at [330, 223] on div "Lock/Unlock packages" at bounding box center [340, 230] width 100 height 19
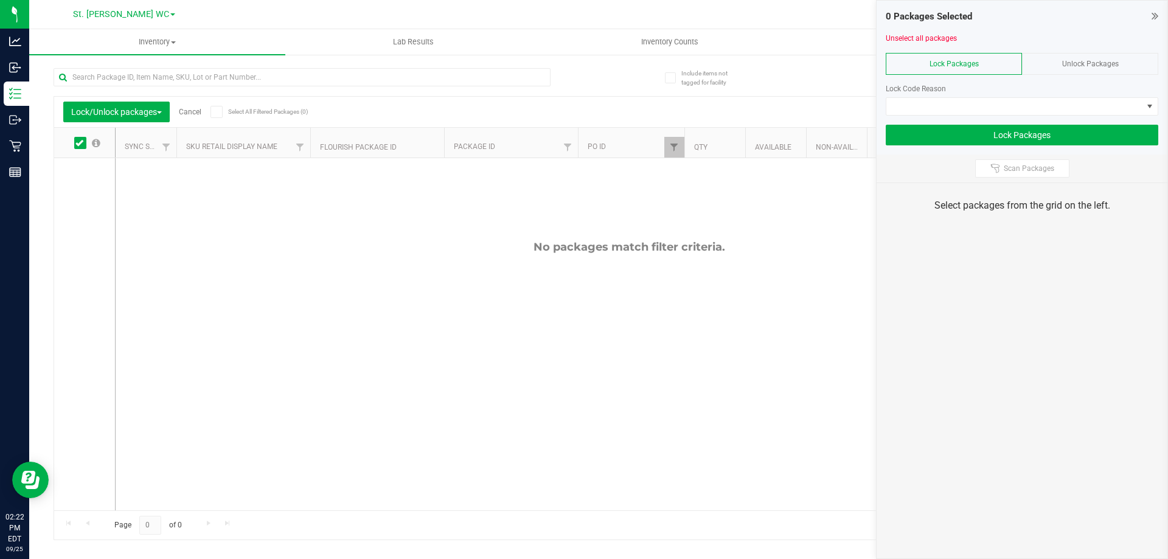
click at [1152, 15] on icon at bounding box center [1155, 16] width 7 height 12
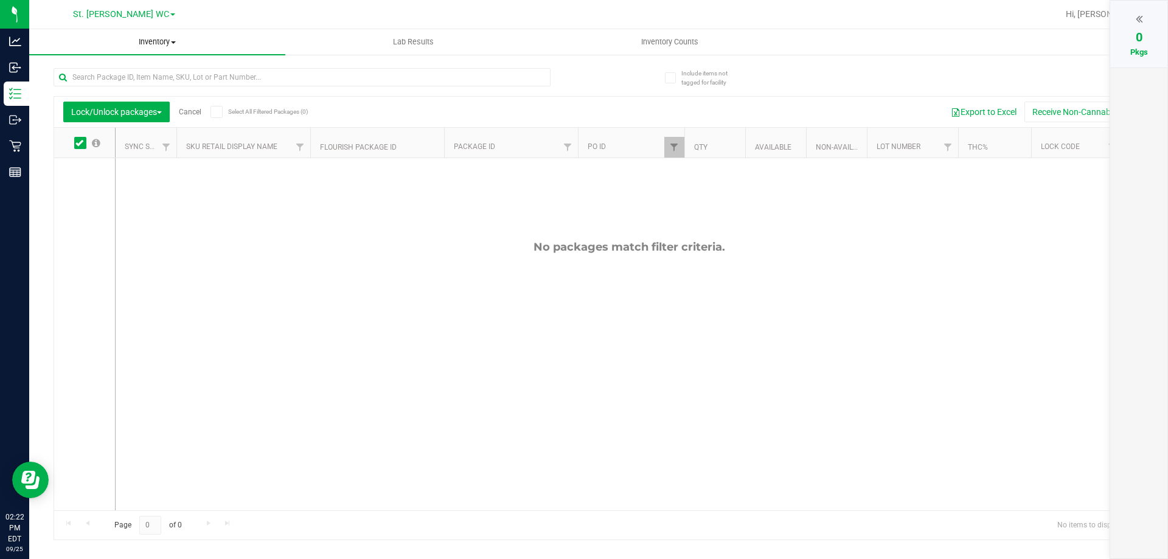
click at [135, 38] on span "Inventory" at bounding box center [157, 42] width 256 height 11
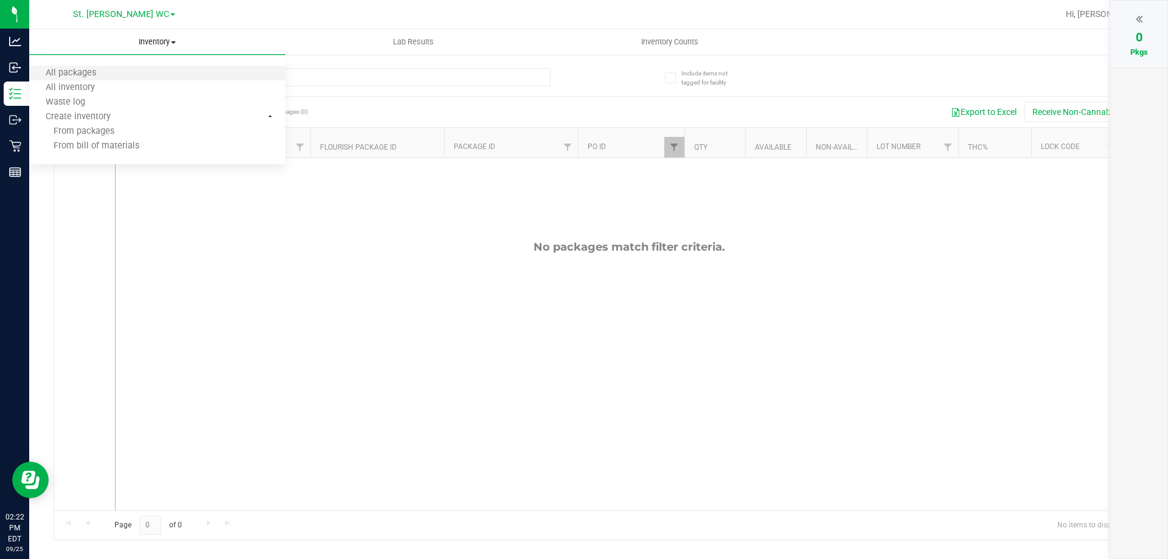
click at [122, 74] on li "All packages" at bounding box center [157, 73] width 256 height 15
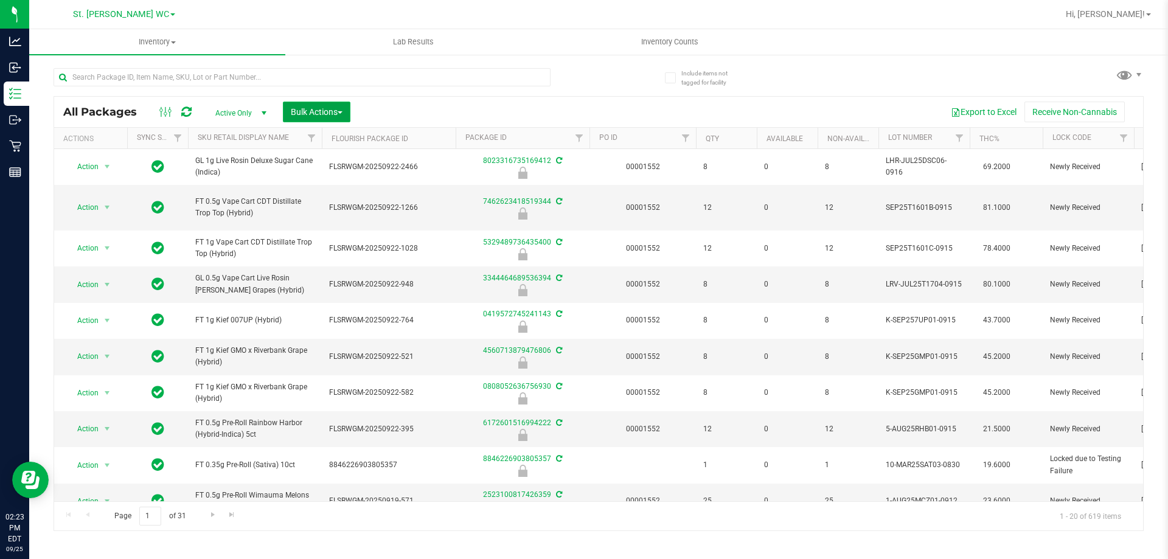
click at [298, 106] on button "Bulk Actions" at bounding box center [317, 112] width 68 height 21
click at [312, 229] on span "Lock/Unlock packages" at bounding box center [331, 229] width 83 height 10
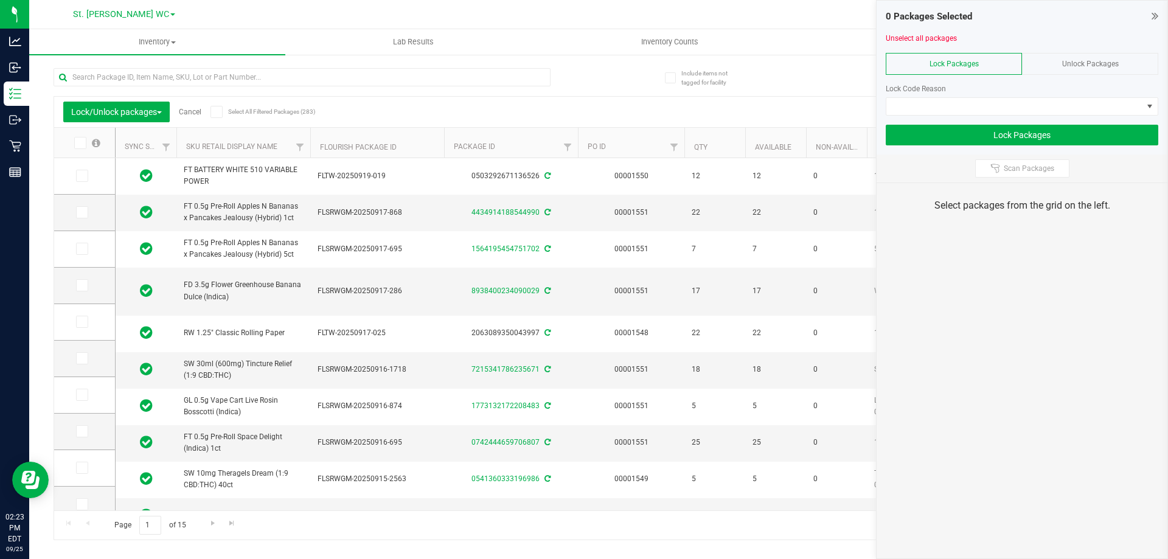
click at [1077, 63] on span "Unlock Packages" at bounding box center [1090, 64] width 57 height 9
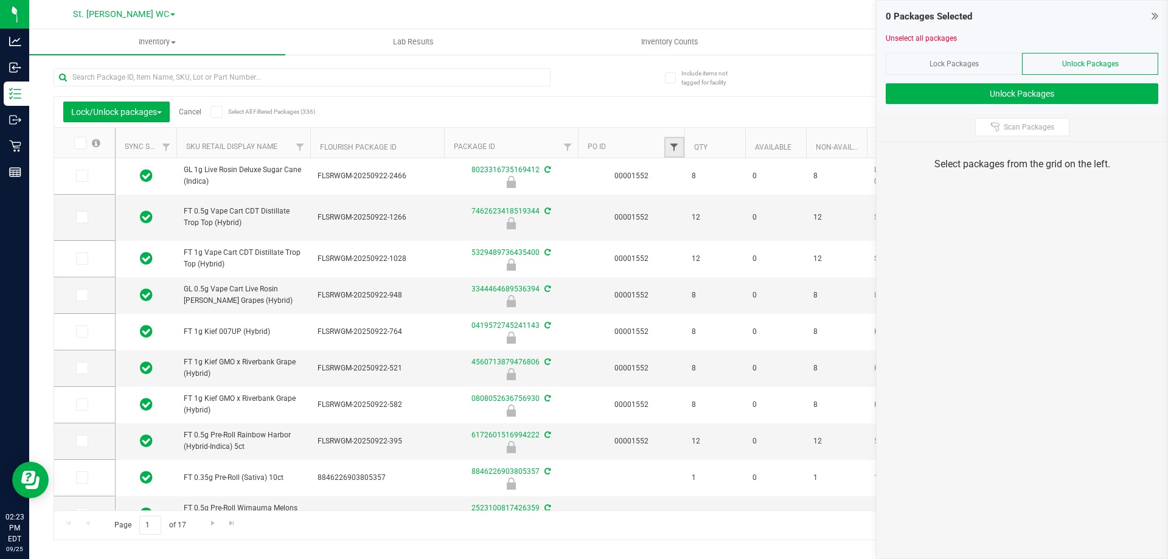
click at [672, 148] on span "Filter" at bounding box center [674, 147] width 10 height 10
type input "1552"
click at [672, 193] on button "Filter" at bounding box center [701, 206] width 58 height 27
click at [78, 176] on icon at bounding box center [81, 176] width 8 height 0
click at [0, 0] on input "checkbox" at bounding box center [0, 0] width 0 height 0
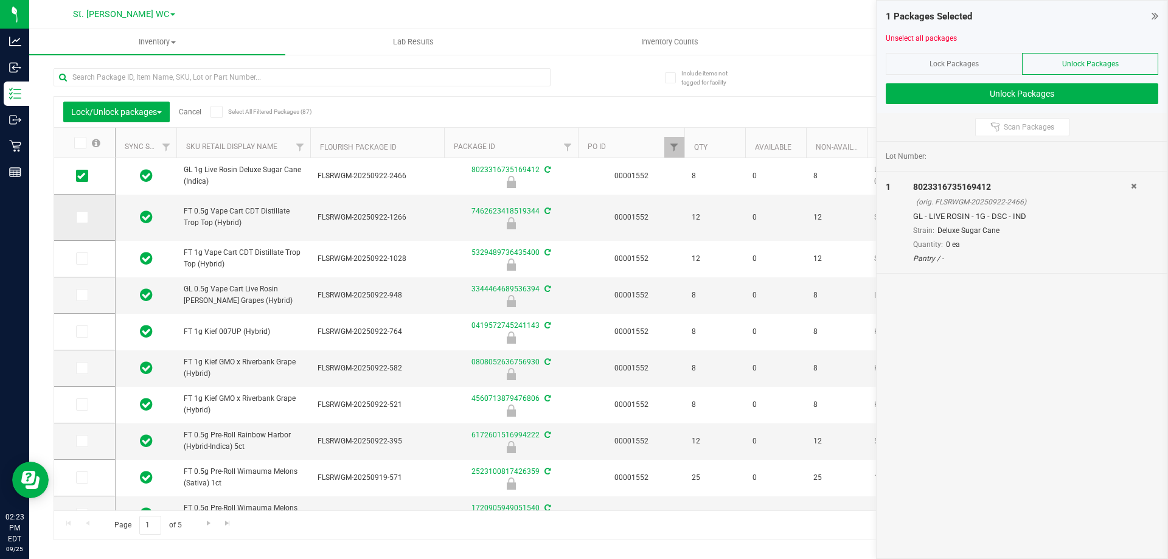
click at [88, 215] on span at bounding box center [82, 217] width 12 height 12
click at [0, 0] on input "checkbox" at bounding box center [0, 0] width 0 height 0
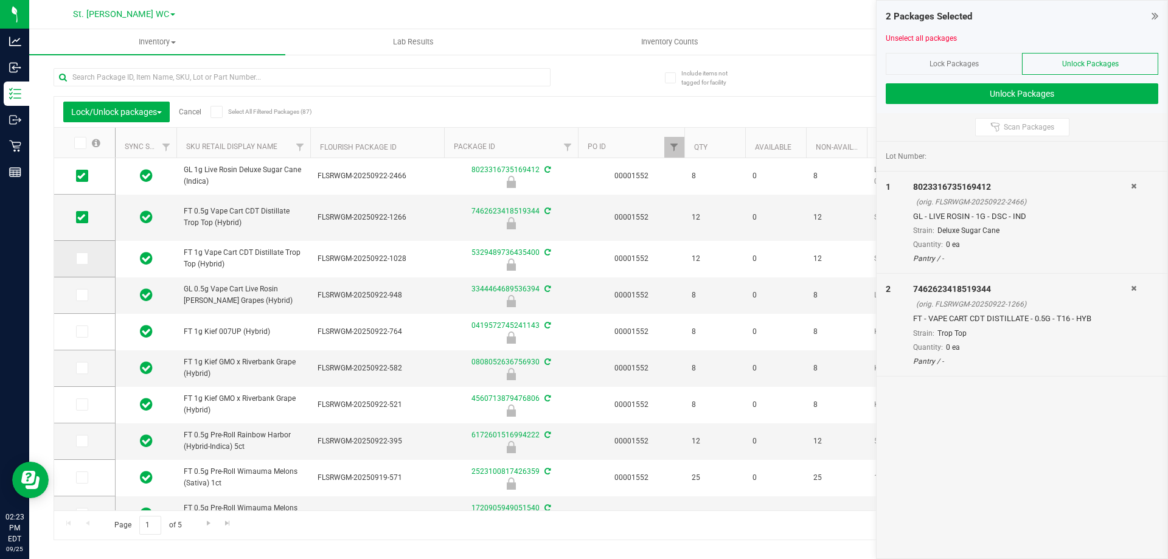
click at [83, 259] on icon at bounding box center [81, 259] width 8 height 0
click at [0, 0] on input "checkbox" at bounding box center [0, 0] width 0 height 0
click at [80, 295] on icon at bounding box center [81, 295] width 8 height 0
click at [0, 0] on input "checkbox" at bounding box center [0, 0] width 0 height 0
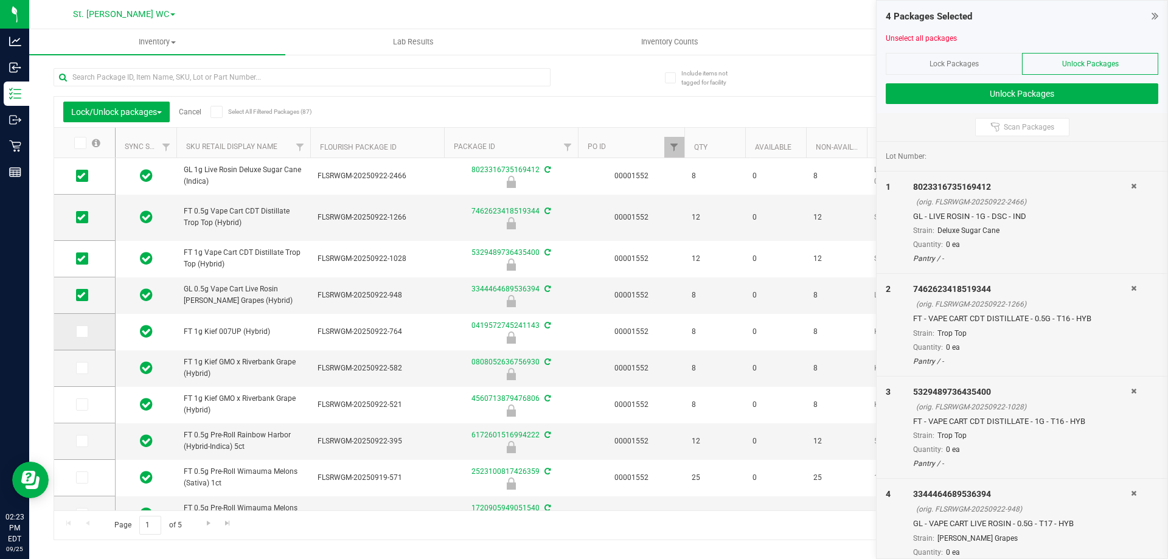
click at [80, 338] on td at bounding box center [84, 332] width 61 height 37
click at [83, 332] on icon at bounding box center [81, 332] width 8 height 0
click at [0, 0] on input "checkbox" at bounding box center [0, 0] width 0 height 0
click at [88, 405] on span at bounding box center [82, 405] width 12 height 12
click at [0, 0] on input "checkbox" at bounding box center [0, 0] width 0 height 0
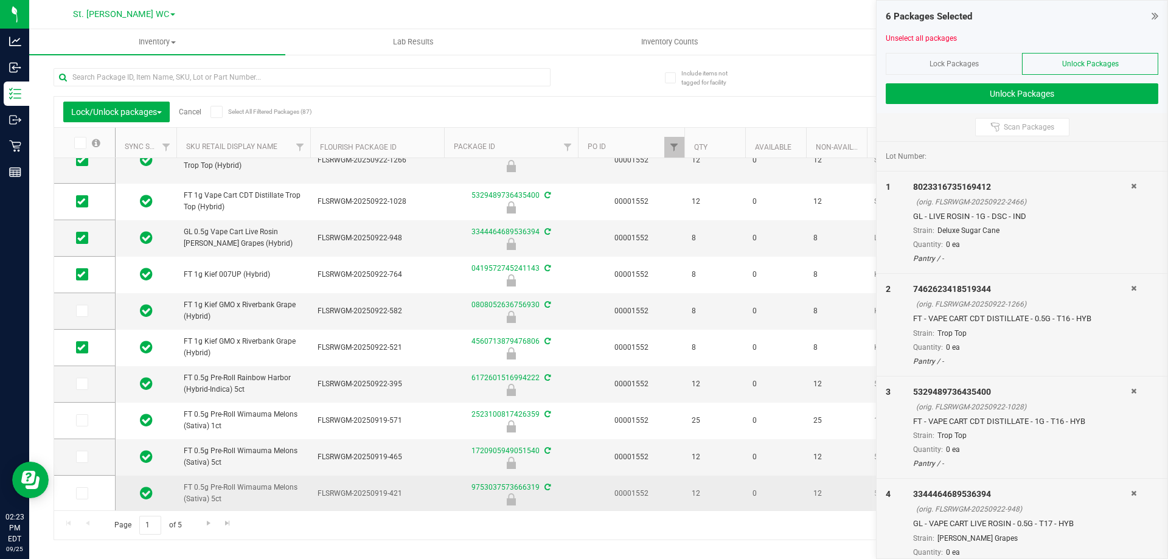
scroll to position [243, 0]
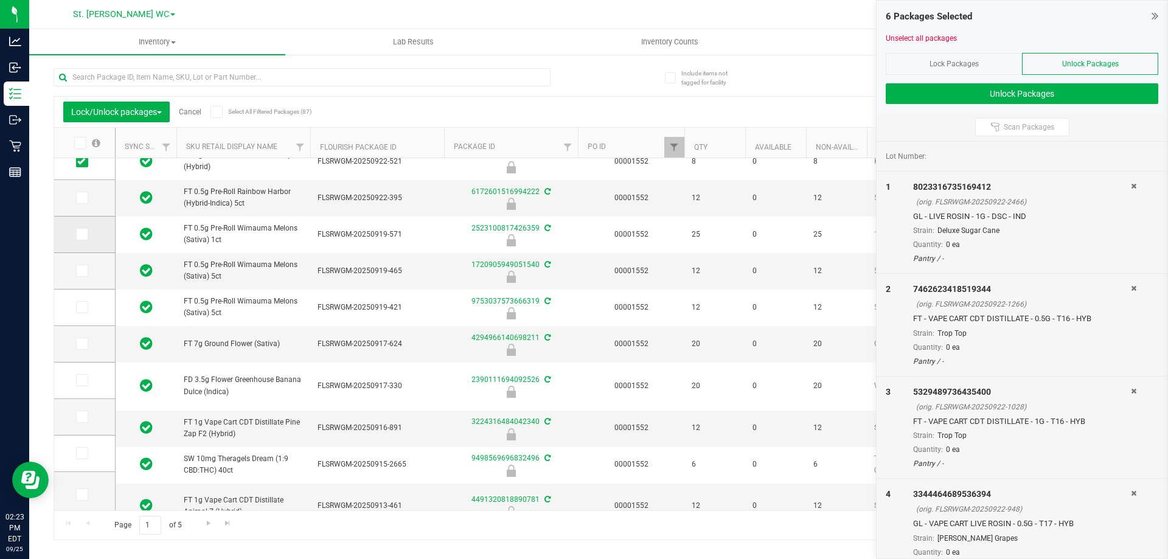
click at [86, 232] on span at bounding box center [82, 234] width 12 height 12
click at [0, 0] on input "checkbox" at bounding box center [0, 0] width 0 height 0
click at [87, 271] on span at bounding box center [82, 271] width 12 height 12
click at [0, 0] on input "checkbox" at bounding box center [0, 0] width 0 height 0
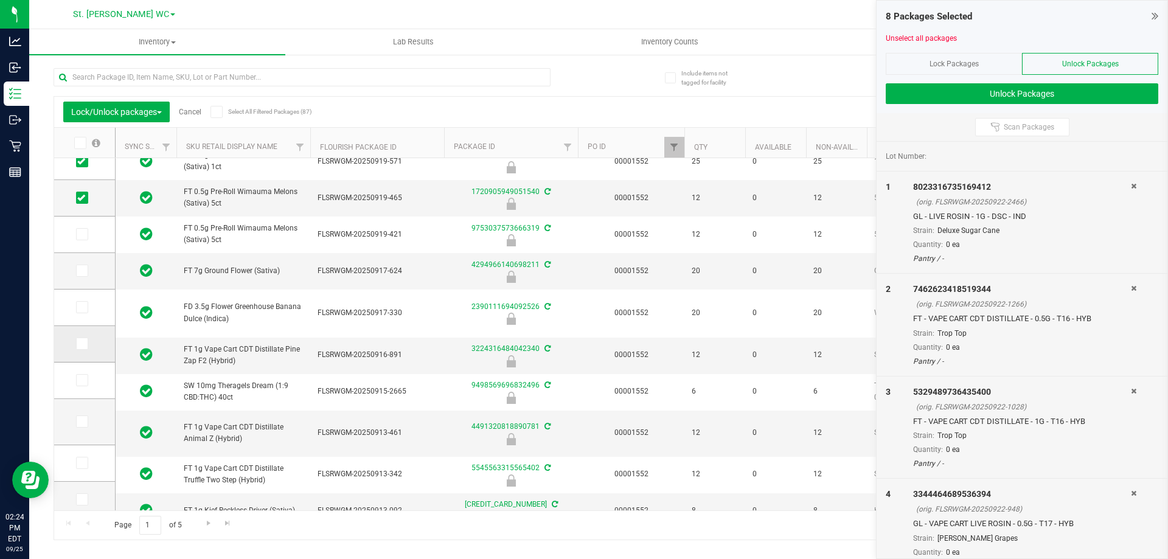
click at [78, 344] on icon at bounding box center [81, 344] width 8 height 0
click at [0, 0] on input "checkbox" at bounding box center [0, 0] width 0 height 0
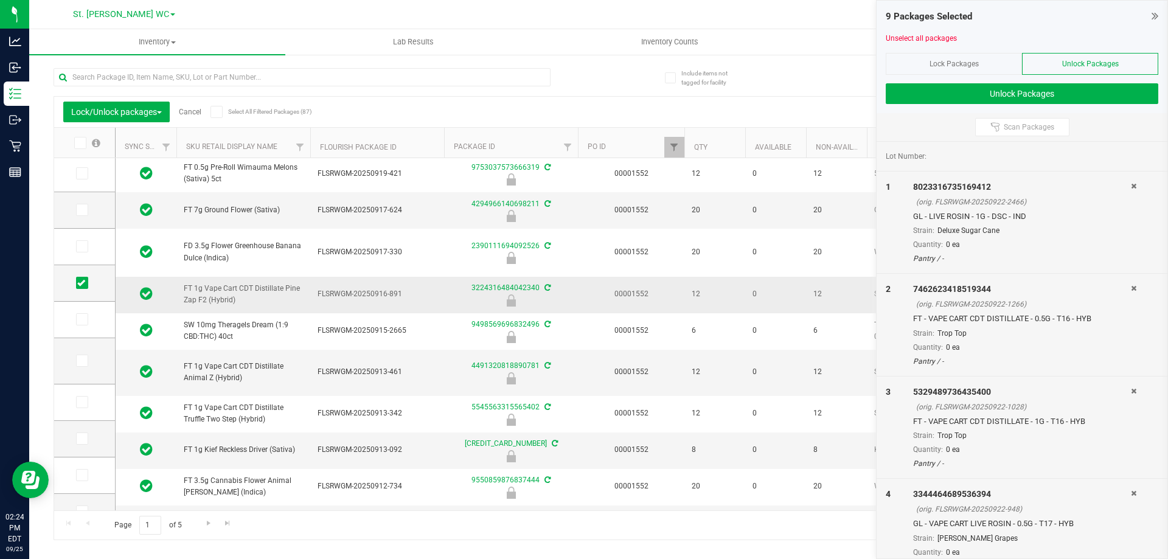
scroll to position [397, 0]
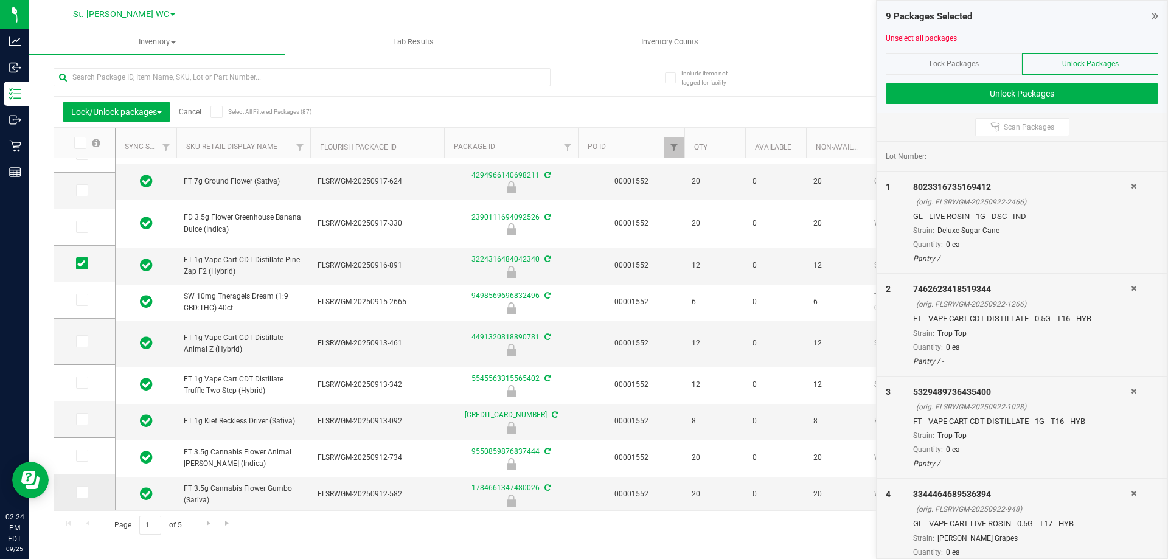
click at [80, 487] on span at bounding box center [82, 492] width 12 height 12
click at [0, 0] on input "checkbox" at bounding box center [0, 0] width 0 height 0
click at [82, 450] on span at bounding box center [82, 456] width 12 height 12
click at [0, 0] on input "checkbox" at bounding box center [0, 0] width 0 height 0
click at [78, 383] on icon at bounding box center [81, 383] width 8 height 0
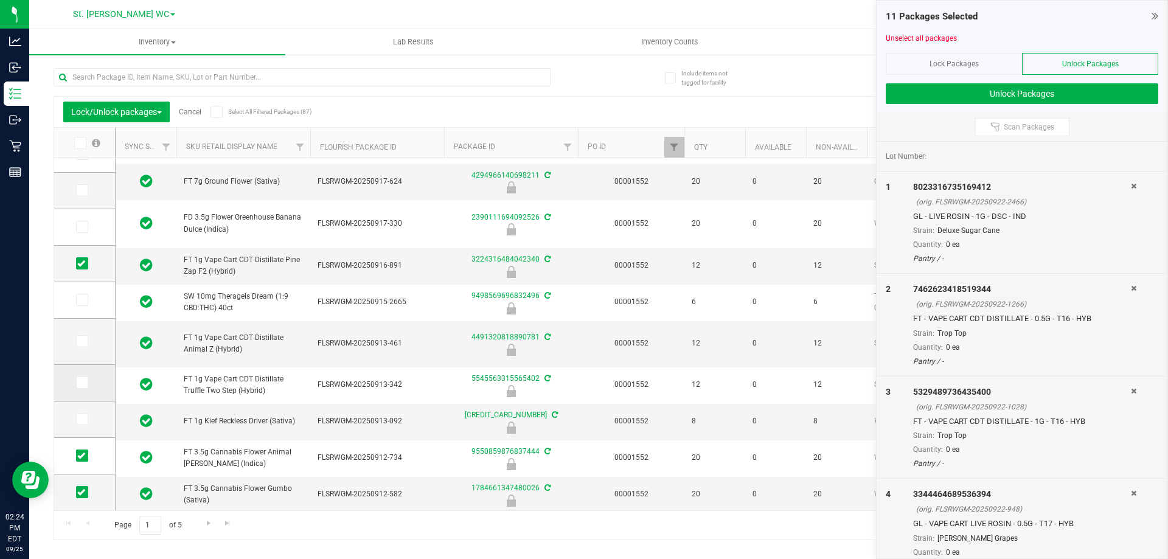
click at [0, 0] on input "checkbox" at bounding box center [0, 0] width 0 height 0
click at [82, 402] on td at bounding box center [84, 420] width 61 height 37
click at [82, 412] on td at bounding box center [84, 420] width 61 height 37
click at [82, 419] on icon at bounding box center [81, 419] width 8 height 0
click at [0, 0] on input "checkbox" at bounding box center [0, 0] width 0 height 0
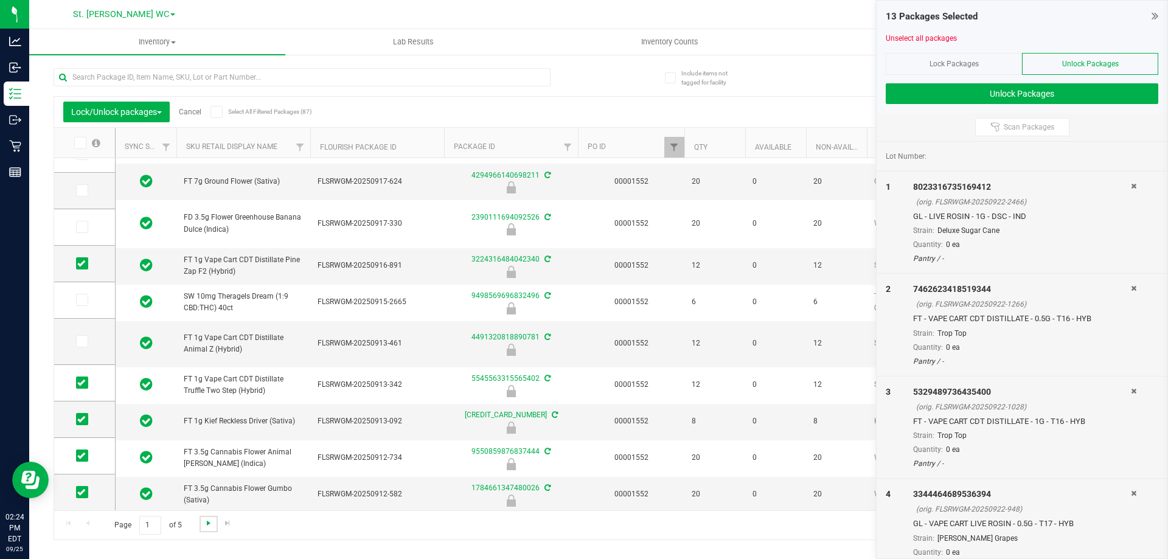
click at [206, 528] on span "Go to the next page" at bounding box center [209, 523] width 10 height 10
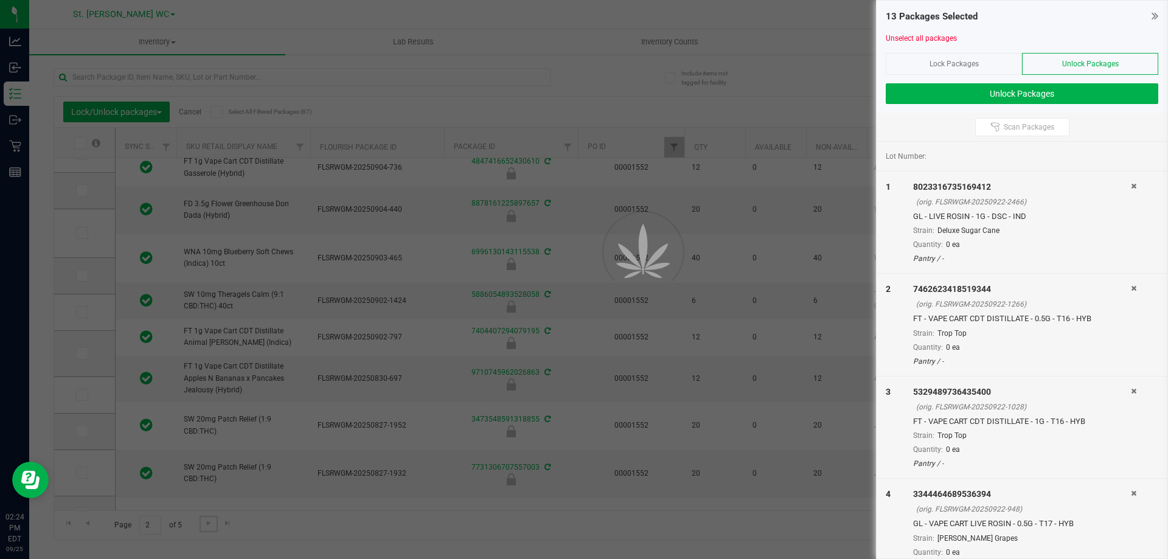
type input "2026-08-26"
type input "2026-02-28"
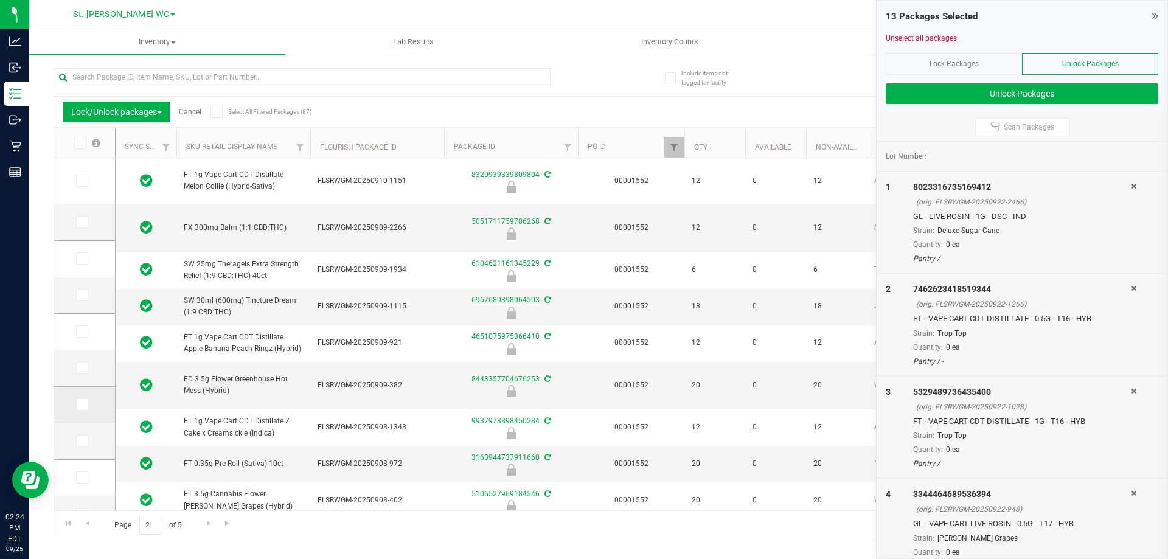
click at [77, 405] on icon at bounding box center [81, 405] width 8 height 0
click at [0, 0] on input "checkbox" at bounding box center [0, 0] width 0 height 0
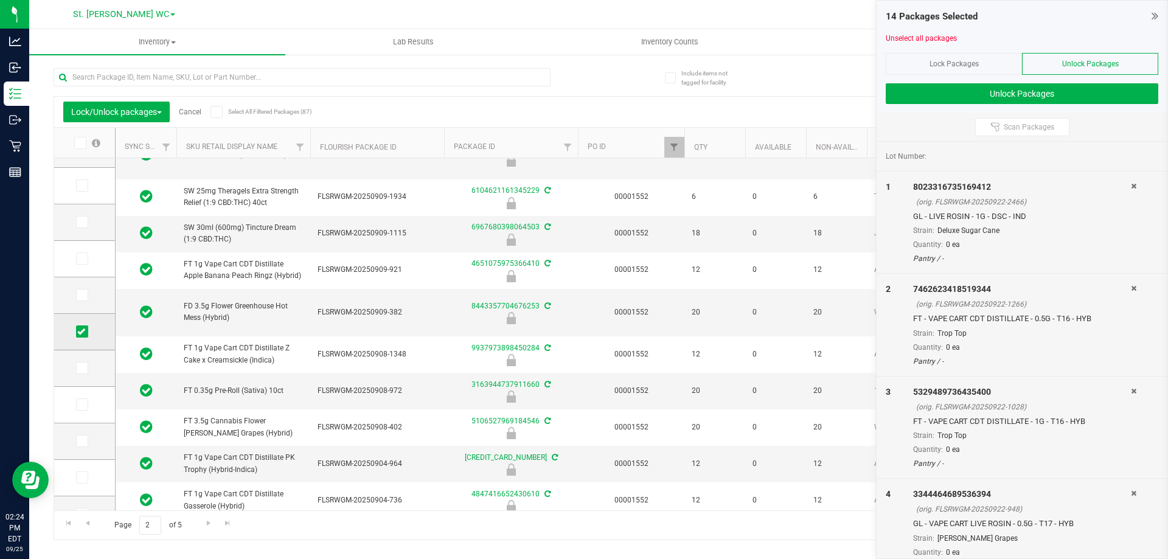
scroll to position [146, 0]
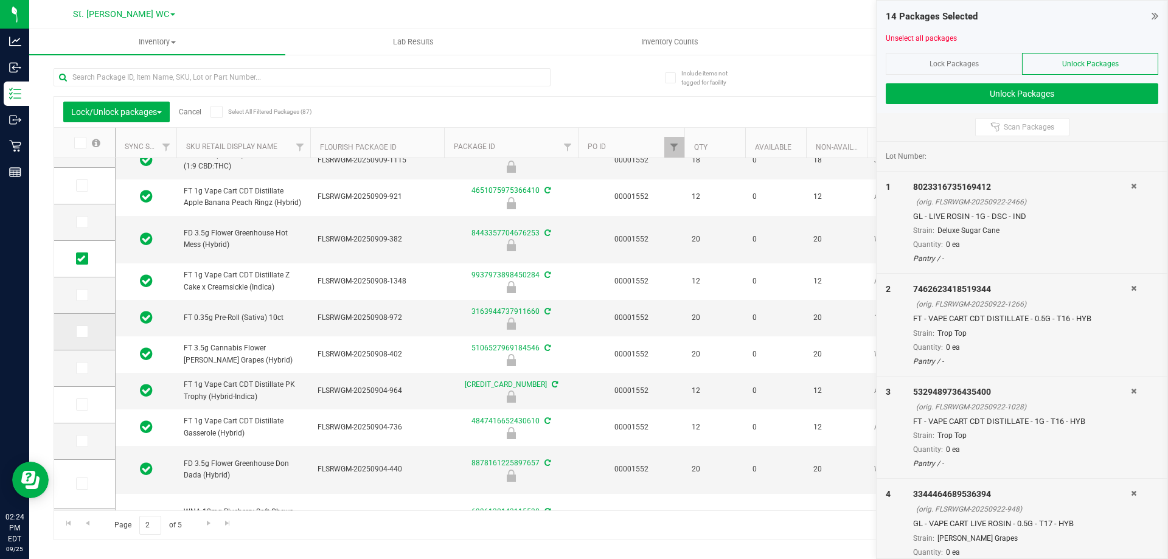
click at [80, 338] on span at bounding box center [82, 332] width 12 height 12
click at [0, 0] on input "checkbox" at bounding box center [0, 0] width 0 height 0
click at [80, 368] on icon at bounding box center [81, 368] width 8 height 0
click at [0, 0] on input "checkbox" at bounding box center [0, 0] width 0 height 0
click at [78, 405] on icon at bounding box center [81, 405] width 8 height 0
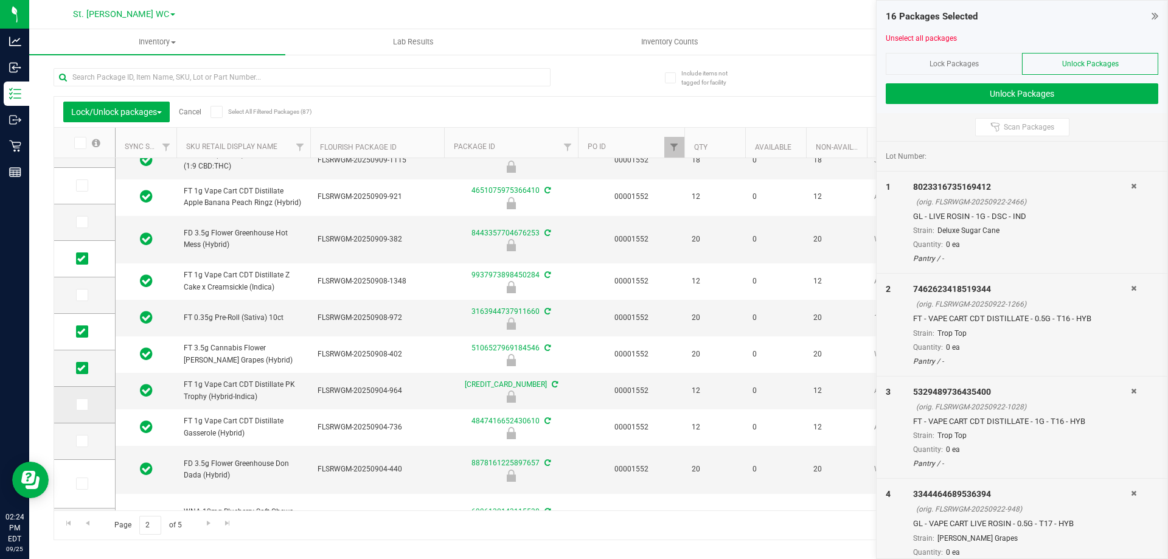
click at [0, 0] on input "checkbox" at bounding box center [0, 0] width 0 height 0
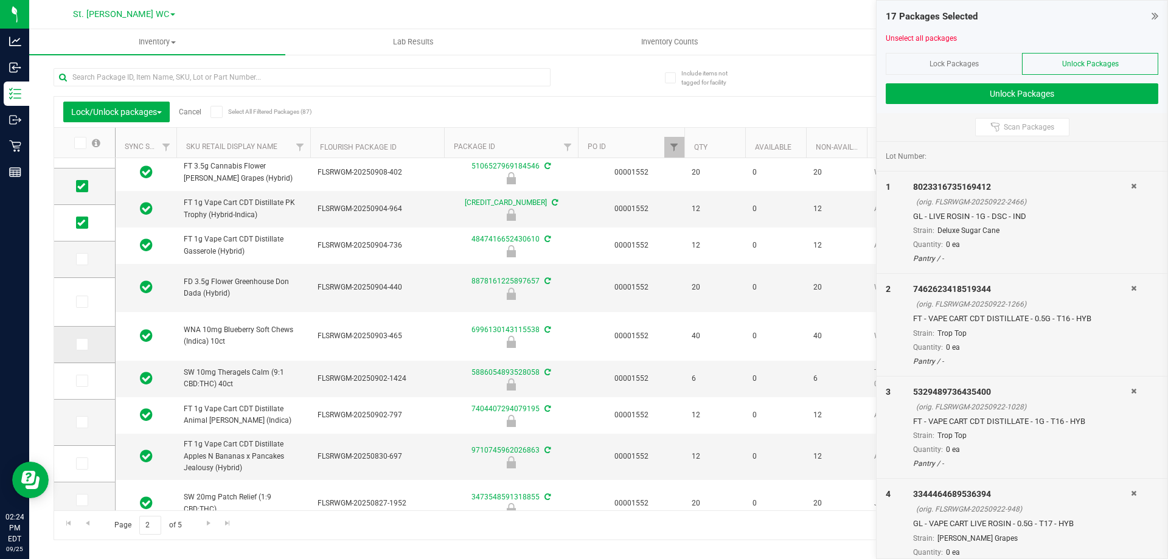
scroll to position [329, 0]
click at [82, 380] on icon at bounding box center [81, 380] width 8 height 0
click at [0, 0] on input "checkbox" at bounding box center [0, 0] width 0 height 0
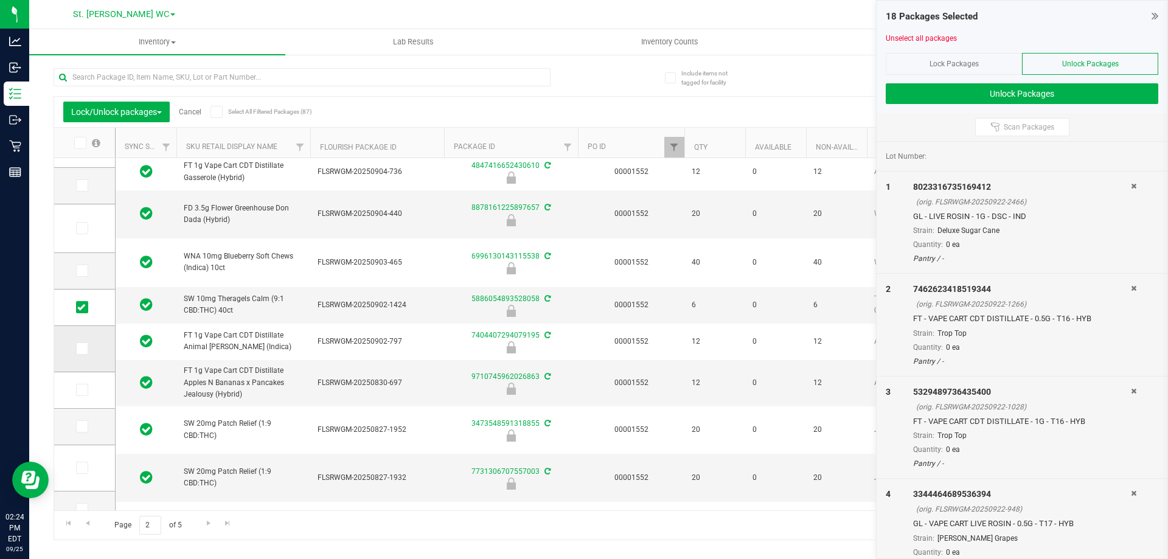
click at [85, 353] on span at bounding box center [82, 349] width 12 height 12
click at [0, 0] on input "checkbox" at bounding box center [0, 0] width 0 height 0
click at [83, 307] on icon at bounding box center [81, 307] width 8 height 0
click at [0, 0] on input "checkbox" at bounding box center [0, 0] width 0 height 0
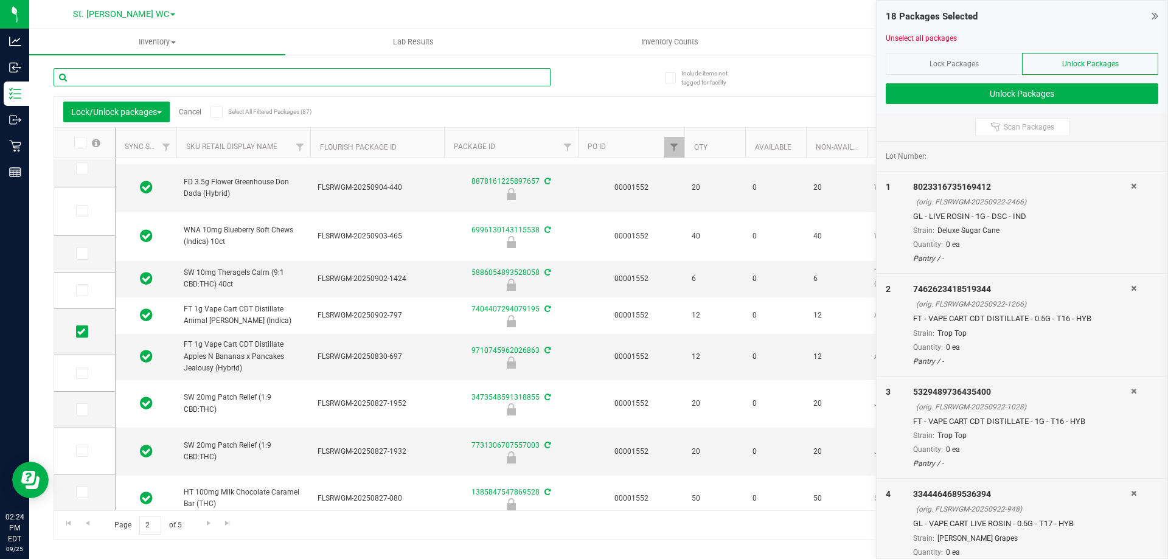
click at [203, 78] on input "text" at bounding box center [302, 77] width 497 height 18
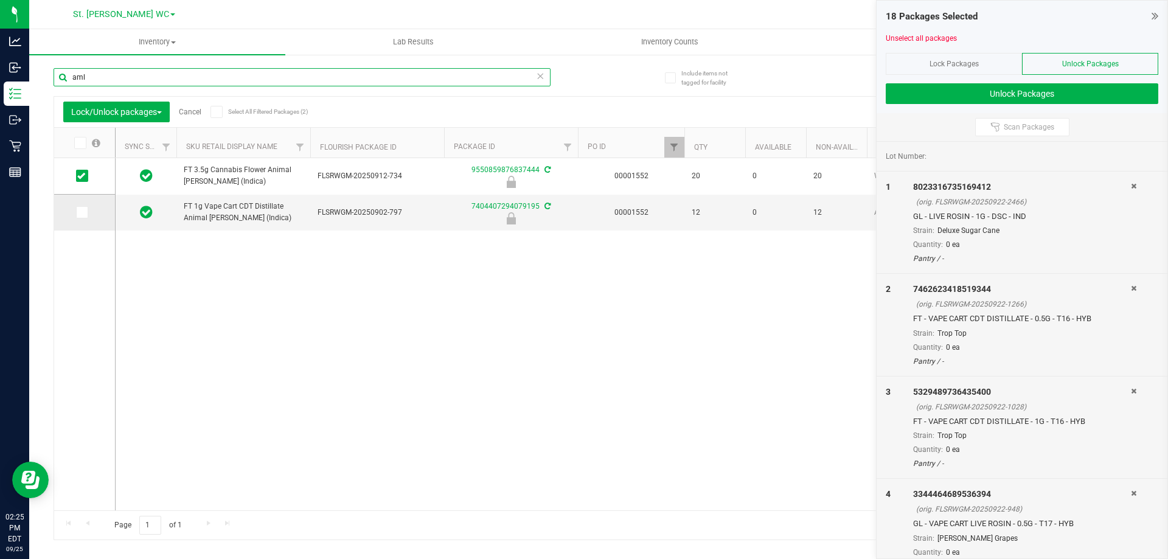
type input "aml"
click at [75, 215] on td at bounding box center [84, 213] width 61 height 36
click at [82, 212] on icon at bounding box center [81, 212] width 8 height 0
click at [0, 0] on input "checkbox" at bounding box center [0, 0] width 0 height 0
click at [186, 81] on input "aml" at bounding box center [302, 77] width 497 height 18
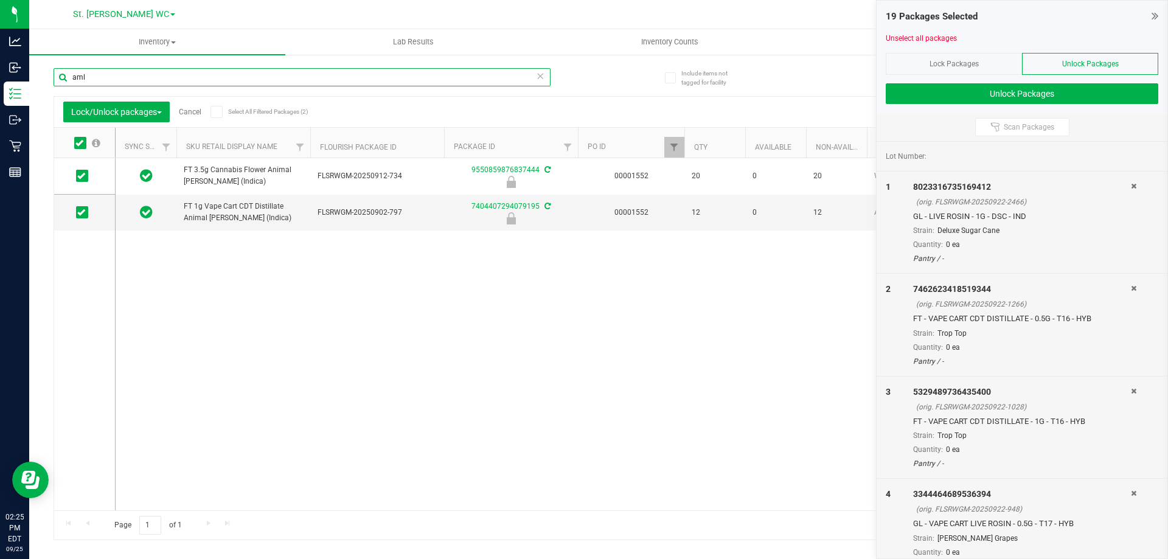
click at [186, 81] on input "aml" at bounding box center [302, 77] width 497 height 18
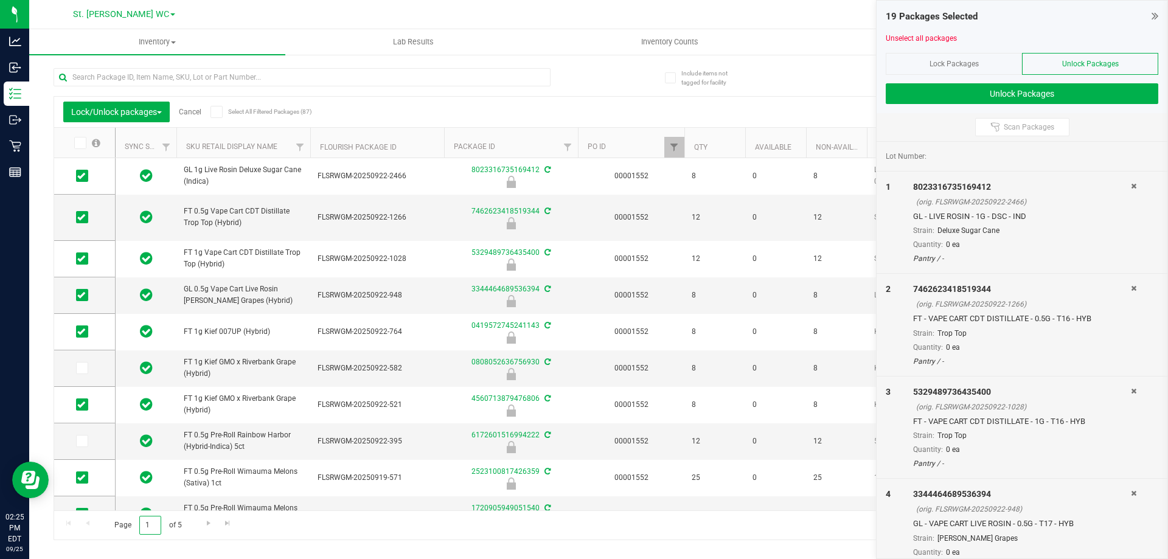
click at [153, 528] on input "1" at bounding box center [150, 525] width 22 height 19
type input "4"
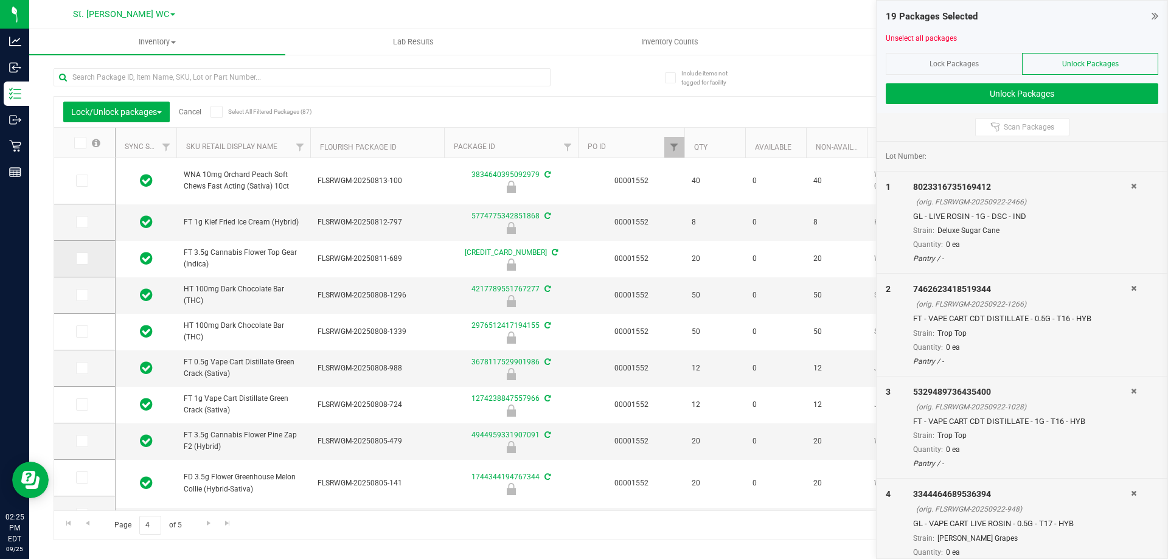
click at [88, 260] on span at bounding box center [82, 259] width 12 height 12
click at [0, 0] on input "checkbox" at bounding box center [0, 0] width 0 height 0
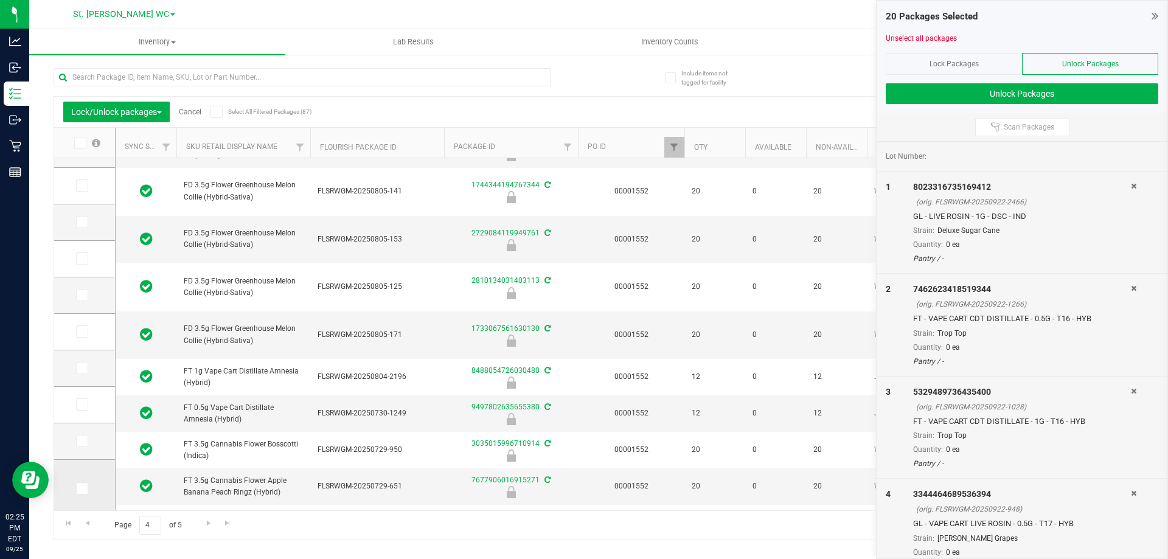
scroll to position [365, 0]
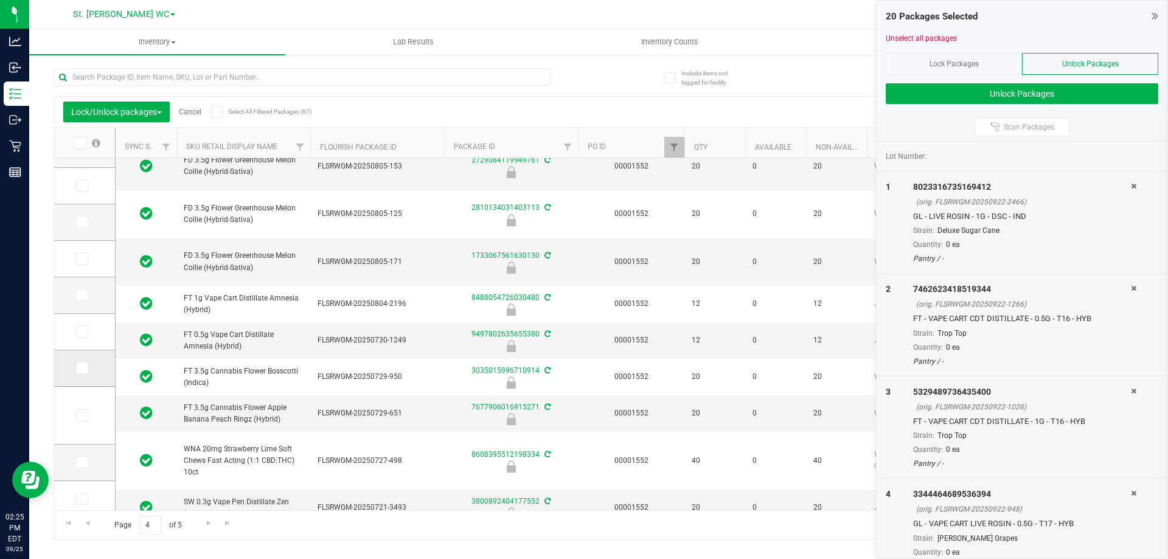
click at [82, 374] on span at bounding box center [82, 368] width 12 height 12
click at [0, 0] on input "checkbox" at bounding box center [0, 0] width 0 height 0
click at [84, 326] on span at bounding box center [82, 332] width 12 height 12
click at [0, 0] on input "checkbox" at bounding box center [0, 0] width 0 height 0
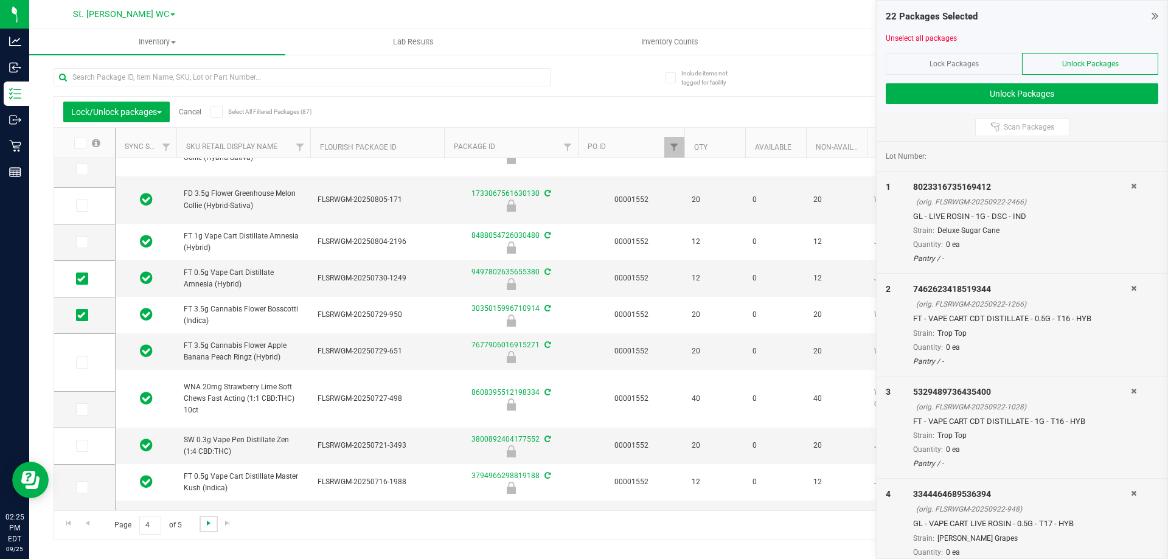
click at [209, 523] on span "Go to the next page" at bounding box center [209, 523] width 10 height 10
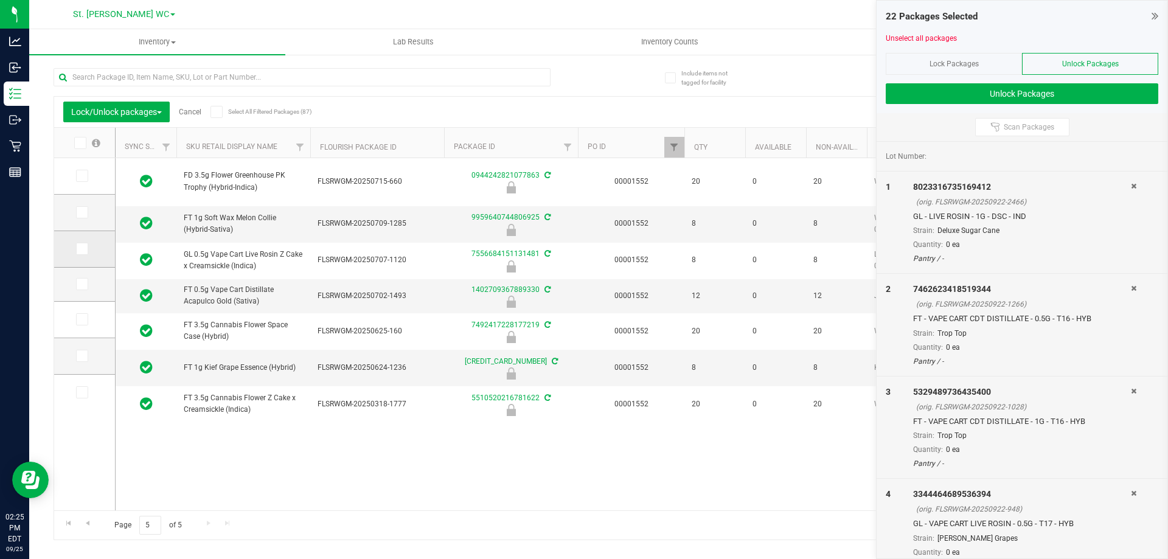
click at [83, 249] on icon at bounding box center [81, 249] width 8 height 0
click at [0, 0] on input "checkbox" at bounding box center [0, 0] width 0 height 0
click at [79, 319] on icon at bounding box center [81, 319] width 8 height 0
click at [0, 0] on input "checkbox" at bounding box center [0, 0] width 0 height 0
click at [87, 390] on span at bounding box center [82, 392] width 12 height 12
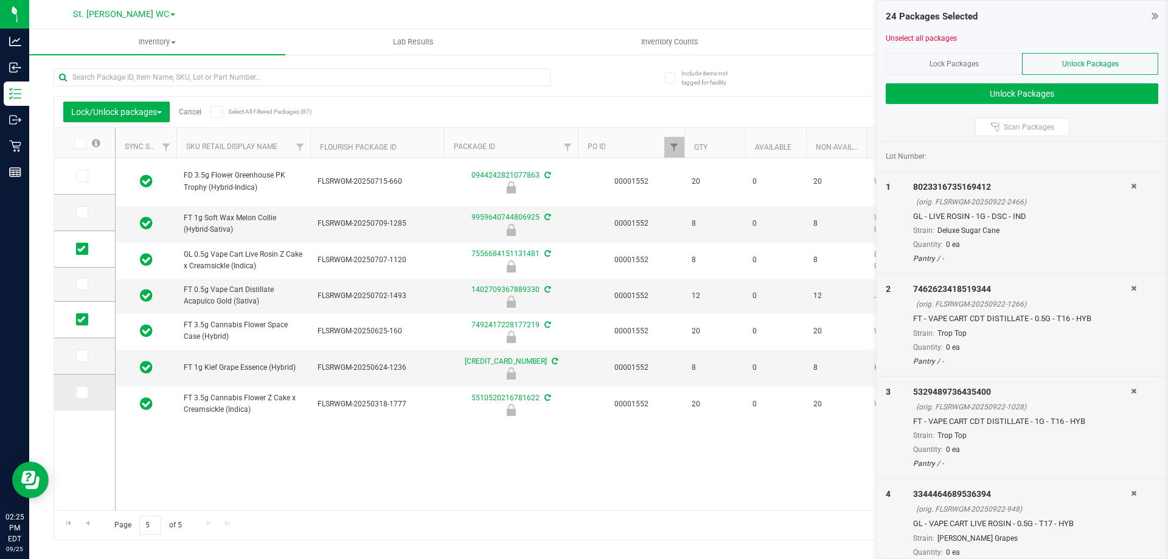
click at [0, 0] on input "checkbox" at bounding box center [0, 0] width 0 height 0
click at [88, 345] on td at bounding box center [84, 356] width 61 height 37
click at [86, 358] on span at bounding box center [82, 356] width 12 height 12
click at [0, 0] on input "checkbox" at bounding box center [0, 0] width 0 height 0
click at [282, 75] on input "text" at bounding box center [302, 77] width 497 height 18
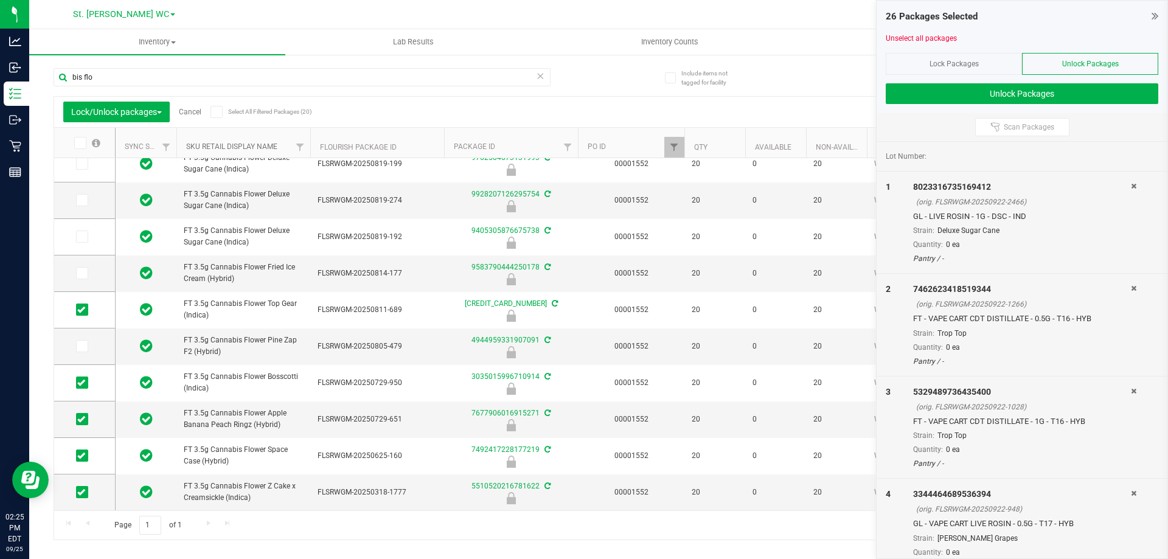
click at [249, 150] on link "Sku Retail Display Name" at bounding box center [231, 146] width 91 height 9
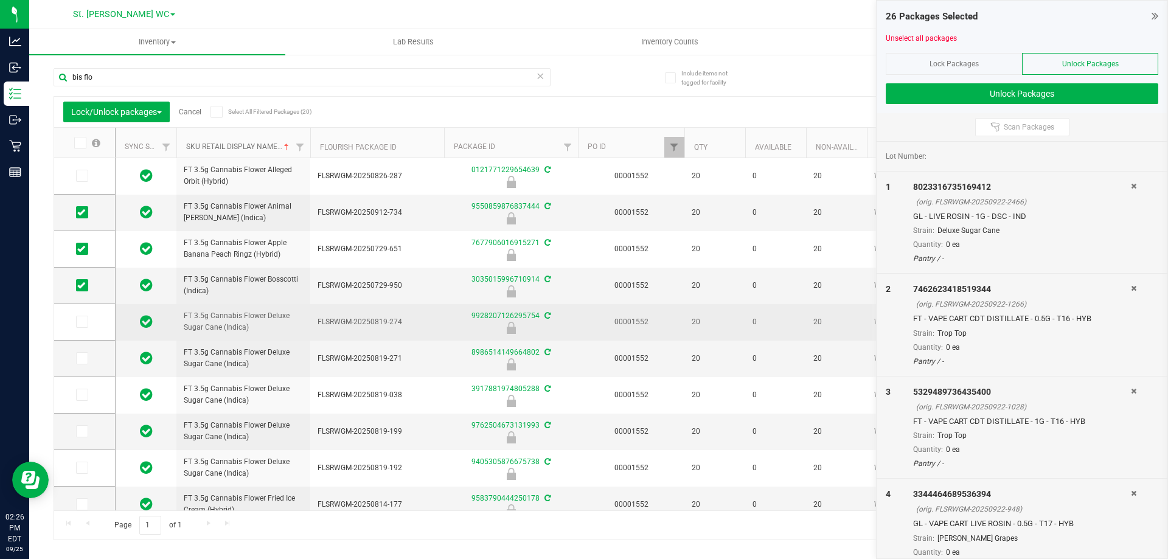
scroll to position [61, 0]
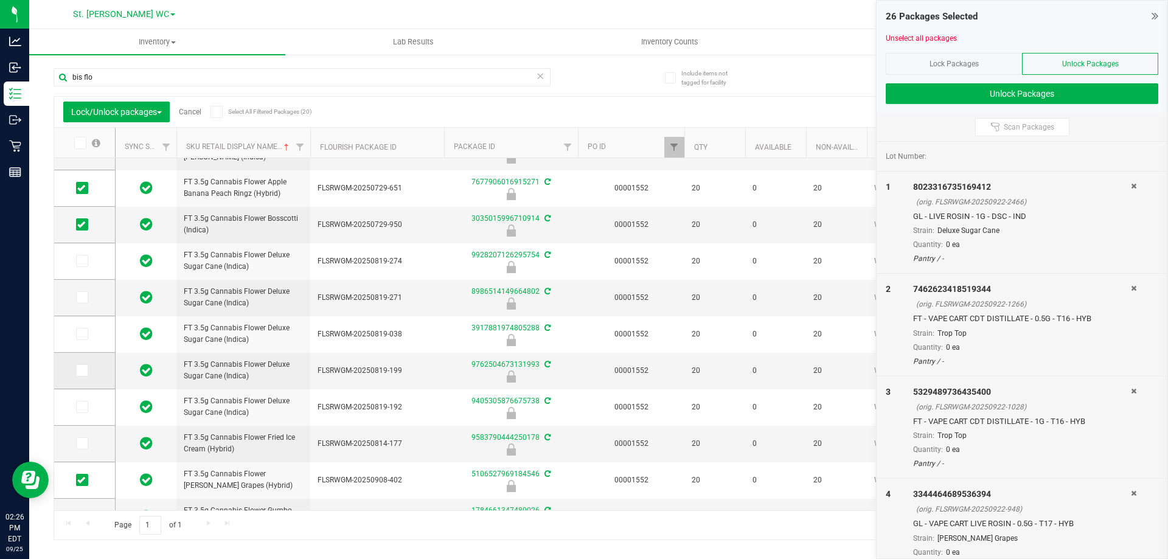
click at [86, 372] on span at bounding box center [82, 370] width 12 height 12
click at [0, 0] on input "checkbox" at bounding box center [0, 0] width 0 height 0
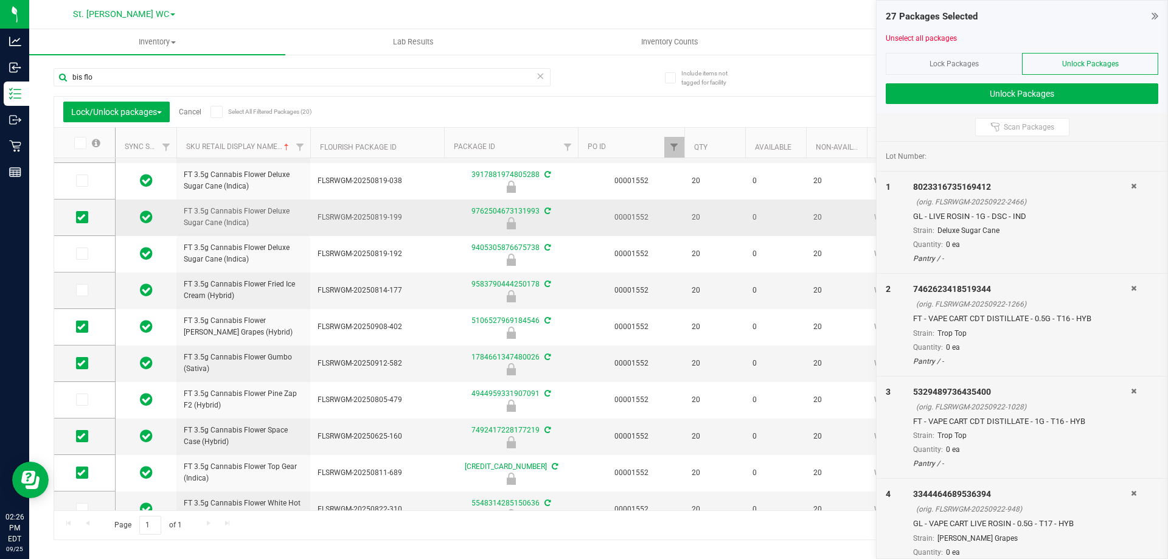
scroll to position [243, 0]
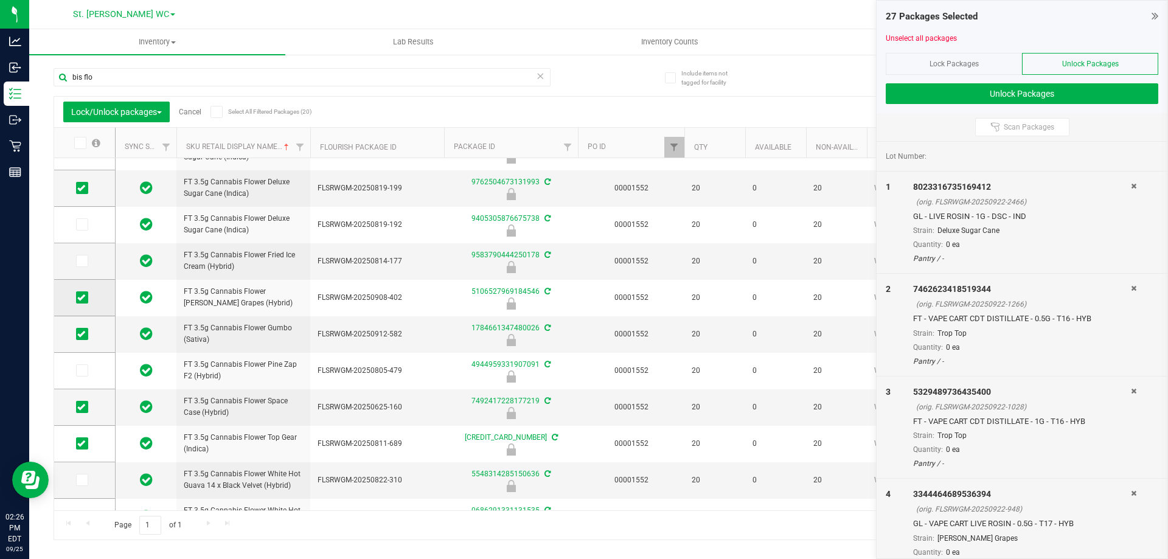
click at [84, 298] on icon at bounding box center [81, 298] width 8 height 0
click at [0, 0] on input "checkbox" at bounding box center [0, 0] width 0 height 0
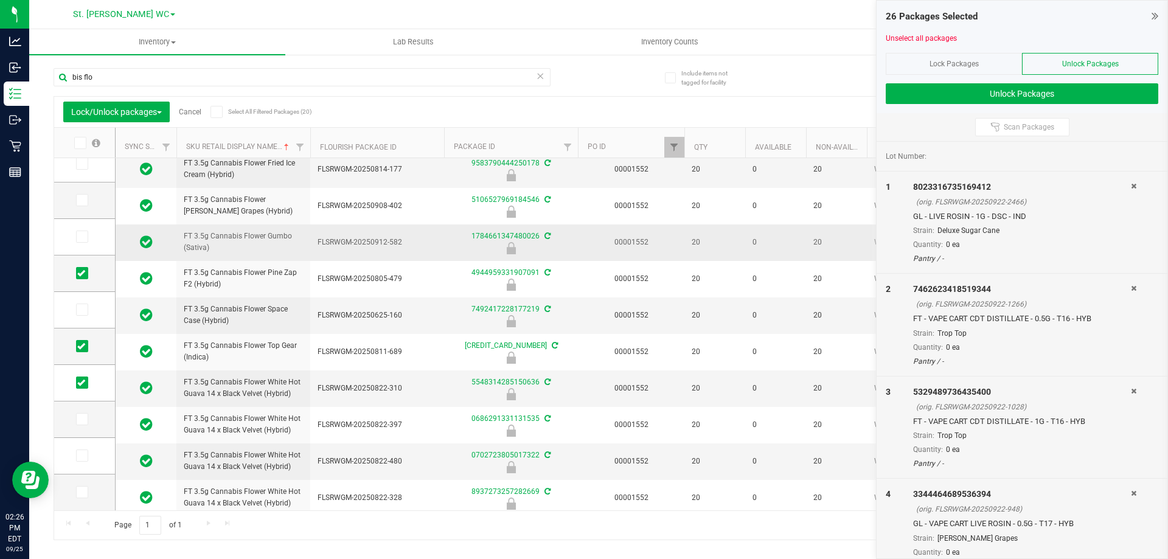
scroll to position [335, 0]
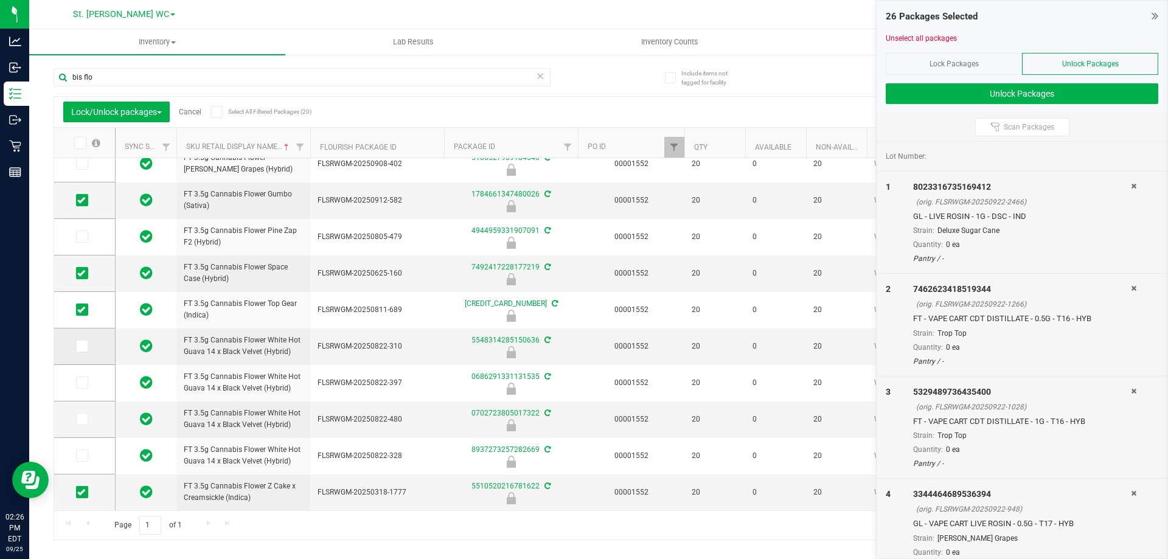
click at [80, 346] on icon at bounding box center [81, 346] width 8 height 0
click at [0, 0] on input "checkbox" at bounding box center [0, 0] width 0 height 0
click at [300, 72] on input "bis flo" at bounding box center [302, 77] width 497 height 18
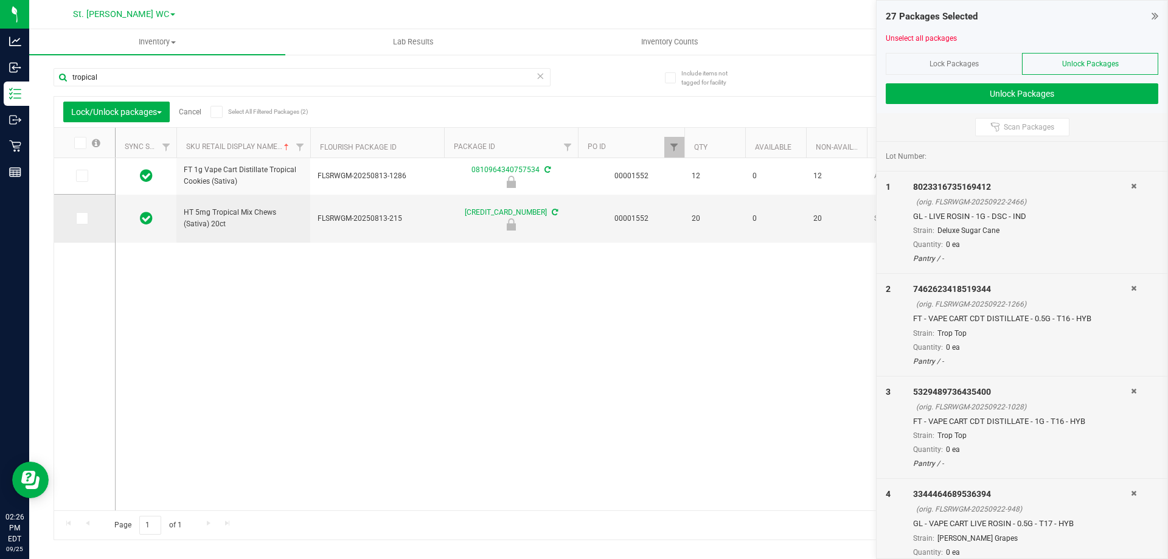
click at [83, 218] on icon at bounding box center [81, 218] width 8 height 0
click at [0, 0] on input "checkbox" at bounding box center [0, 0] width 0 height 0
click at [136, 76] on input "tropical" at bounding box center [302, 77] width 497 height 18
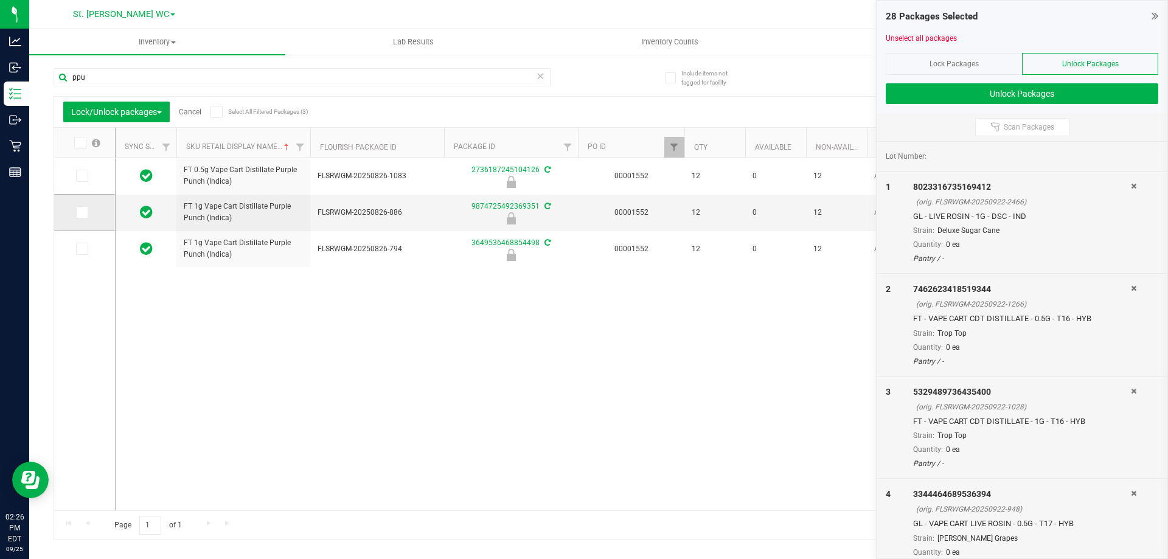
click at [80, 212] on icon at bounding box center [81, 212] width 8 height 0
click at [0, 0] on input "checkbox" at bounding box center [0, 0] width 0 height 0
click at [185, 77] on input "ppu" at bounding box center [302, 77] width 497 height 18
click at [184, 78] on input "ppu" at bounding box center [302, 77] width 497 height 18
click at [183, 77] on input "ppu" at bounding box center [302, 77] width 497 height 18
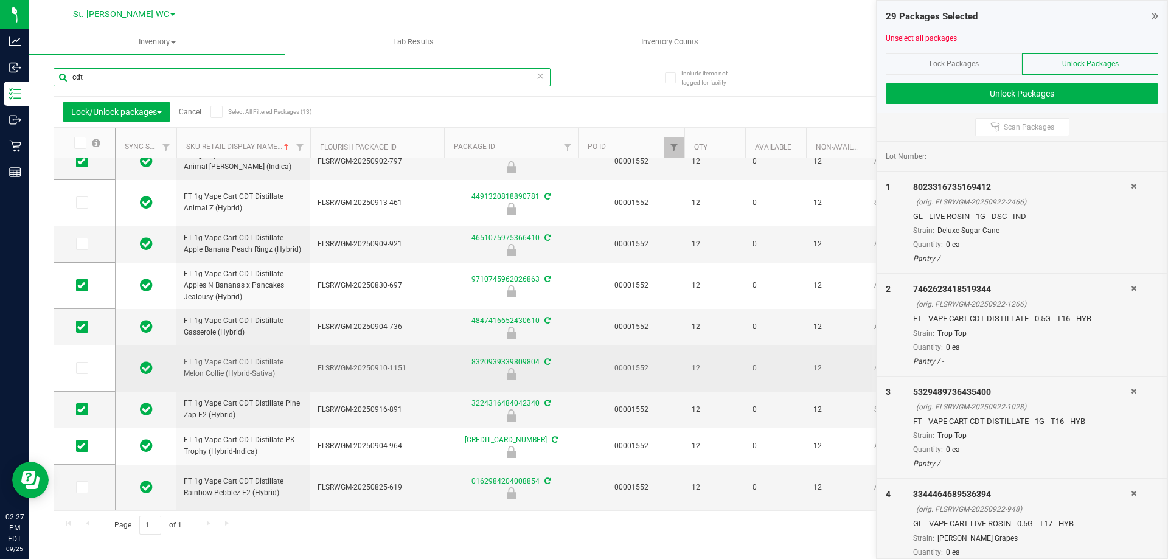
scroll to position [101, 0]
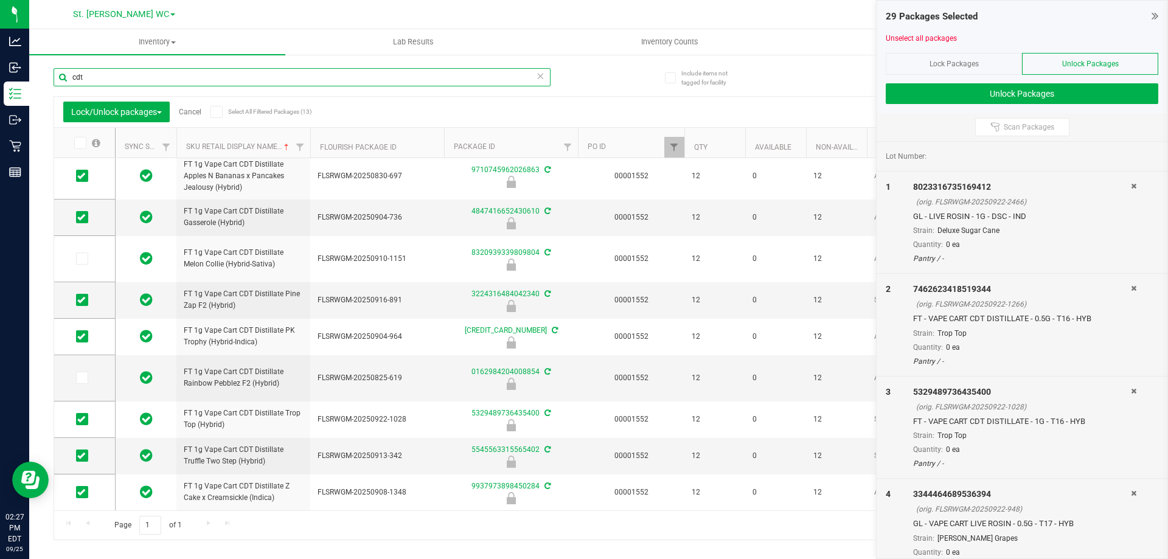
click at [191, 75] on input "cdt" at bounding box center [302, 77] width 497 height 18
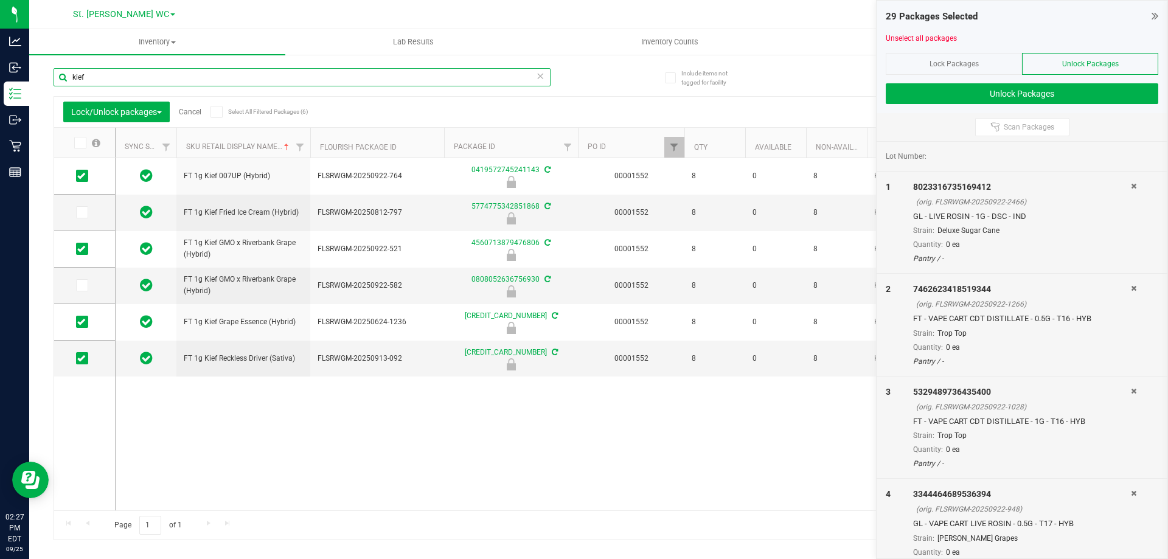
click at [250, 82] on input "kief" at bounding box center [302, 77] width 497 height 18
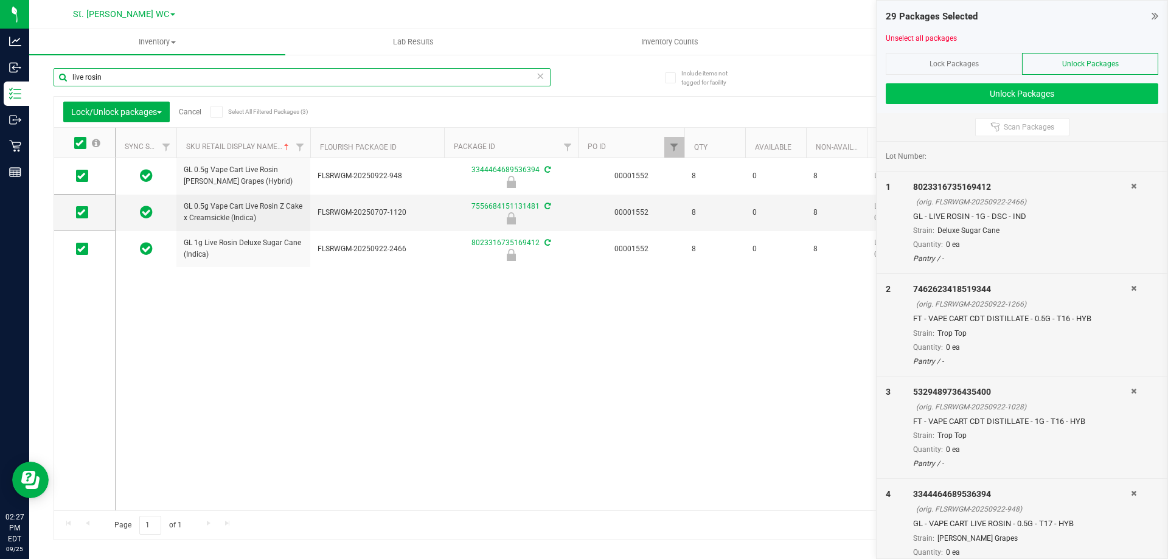
type input "live rosin"
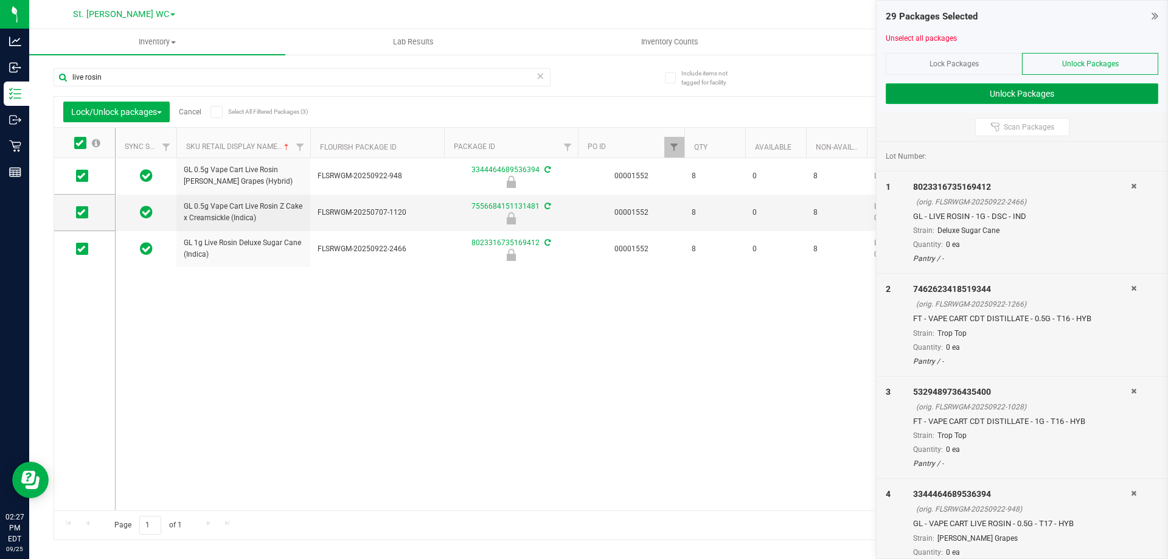
click at [1028, 89] on button "Unlock Packages" at bounding box center [1022, 93] width 273 height 21
